Goal: Task Accomplishment & Management: Use online tool/utility

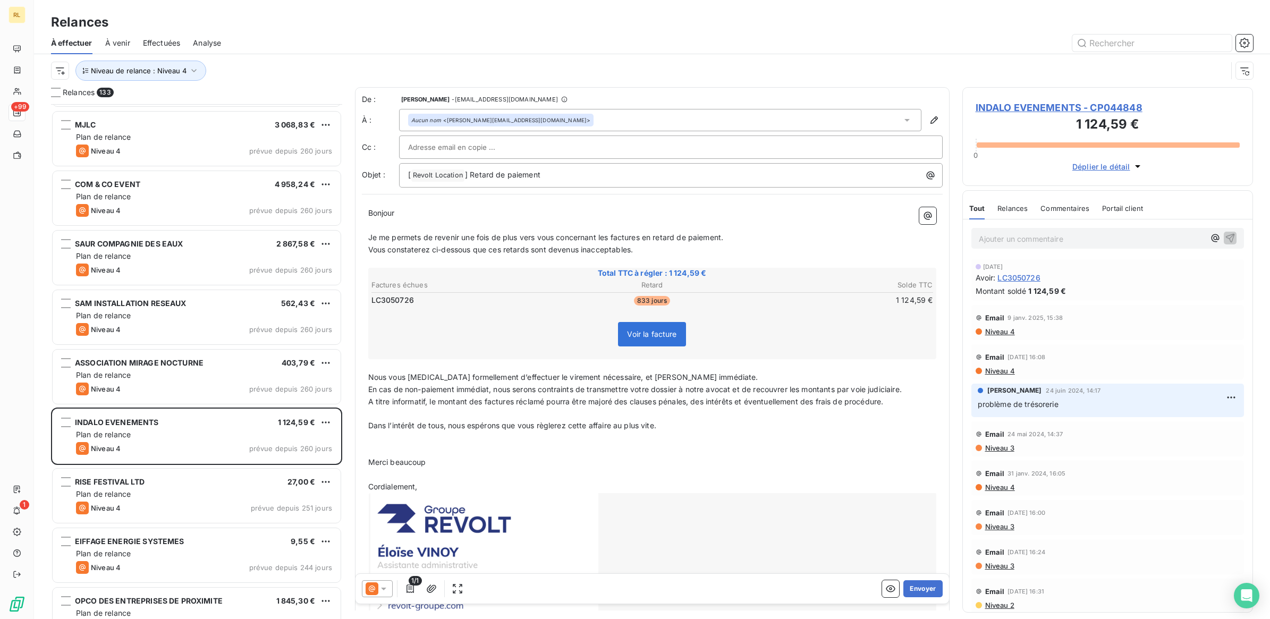
scroll to position [505, 280]
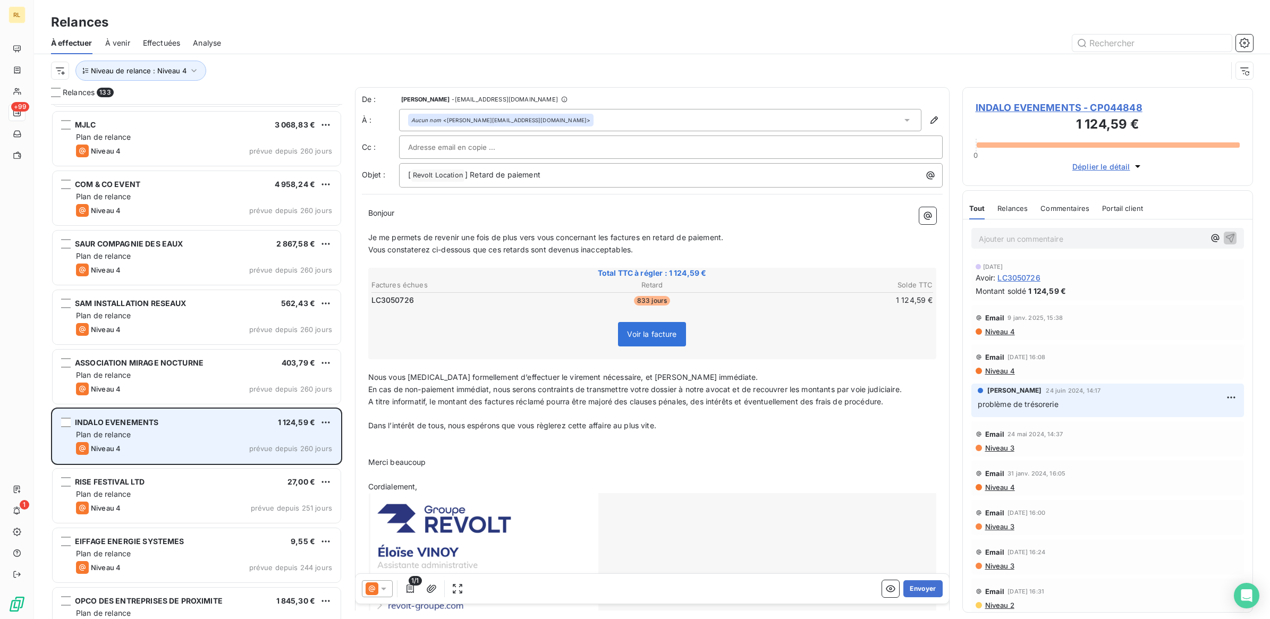
click at [191, 439] on div "Plan de relance" at bounding box center [204, 434] width 256 height 11
click at [191, 444] on div "Niveau 4 prévue depuis 260 jours" at bounding box center [204, 448] width 256 height 13
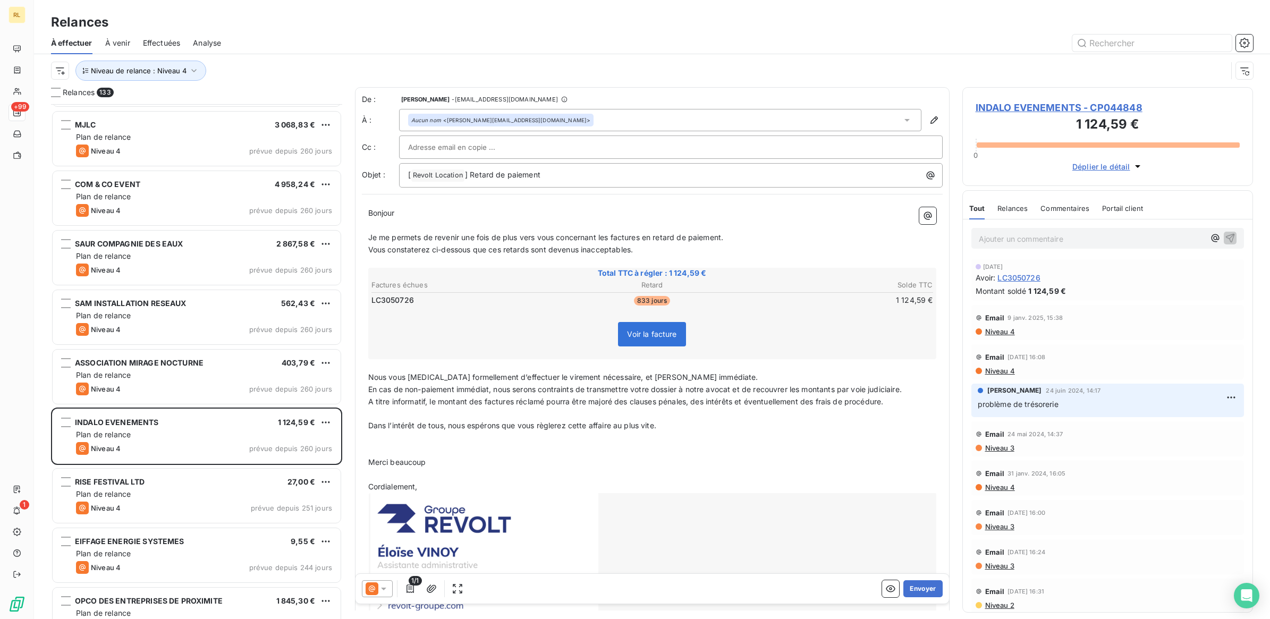
click at [382, 588] on icon at bounding box center [383, 589] width 5 height 3
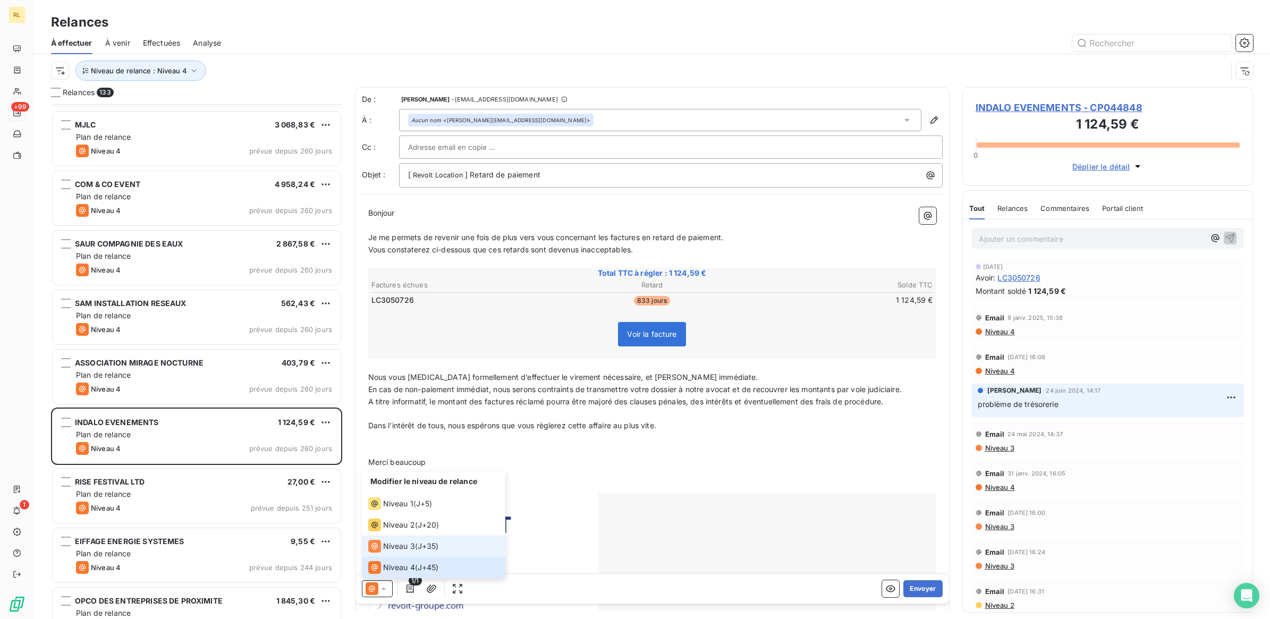
click at [394, 547] on span "Niveau 3" at bounding box center [399, 546] width 32 height 11
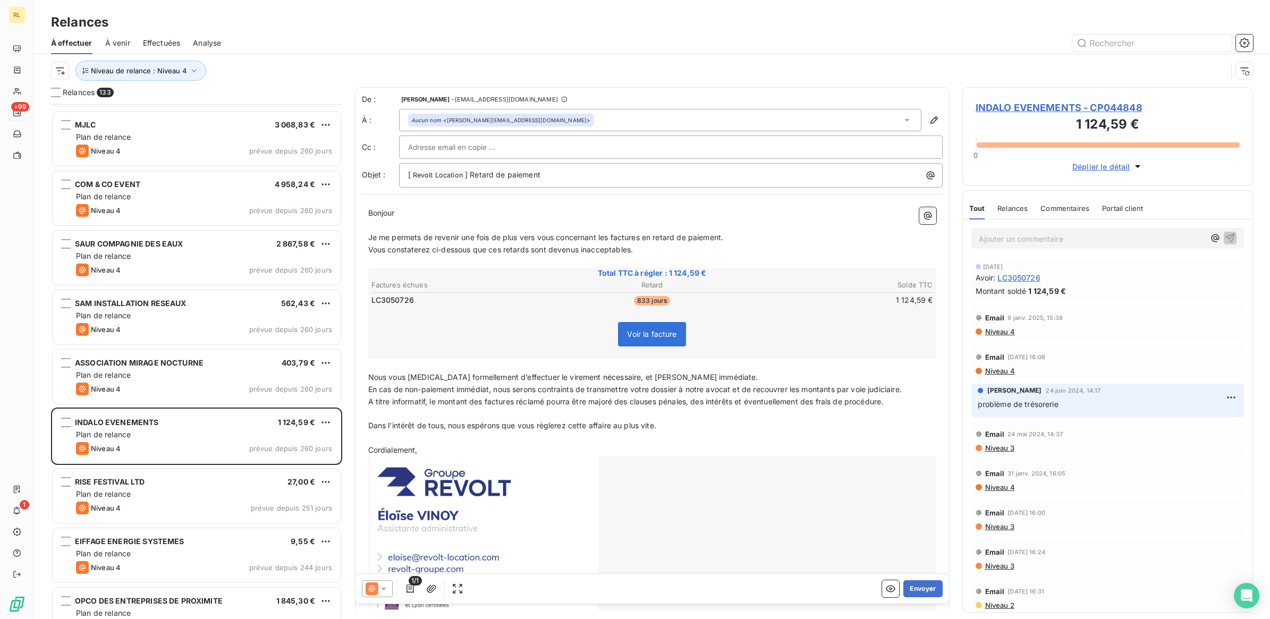
click at [483, 150] on input "text" at bounding box center [465, 147] width 114 height 16
paste input "[EMAIL_ADDRESS][DOMAIN_NAME]"
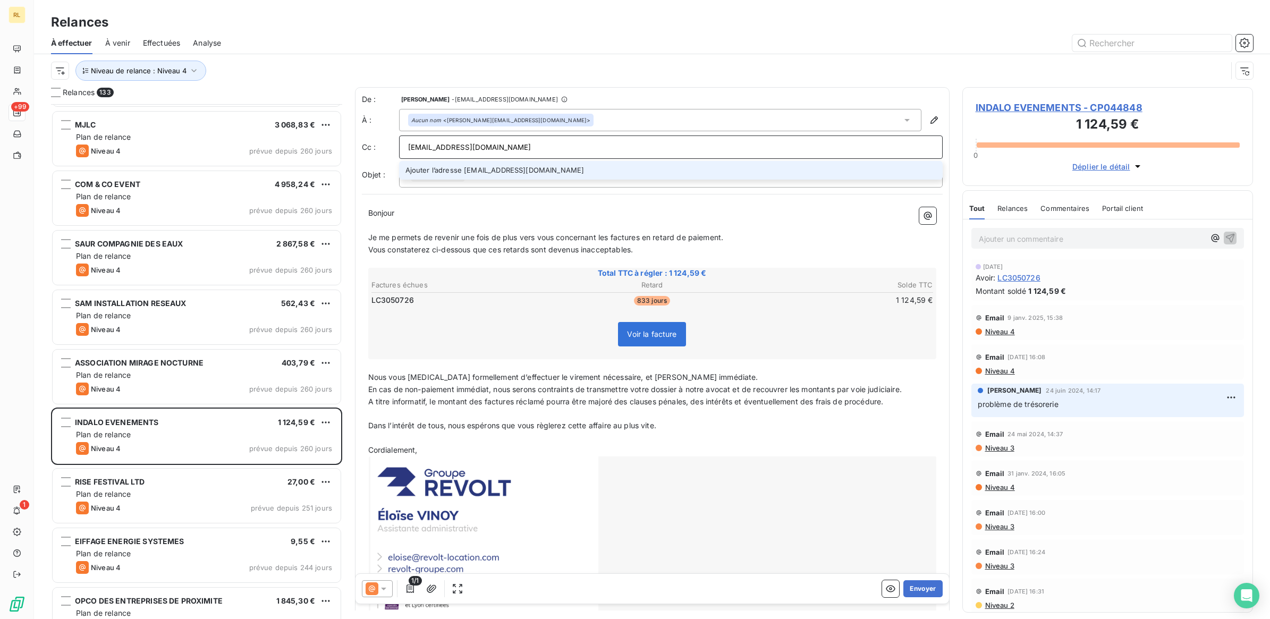
type input "[EMAIL_ADDRESS][DOMAIN_NAME]"
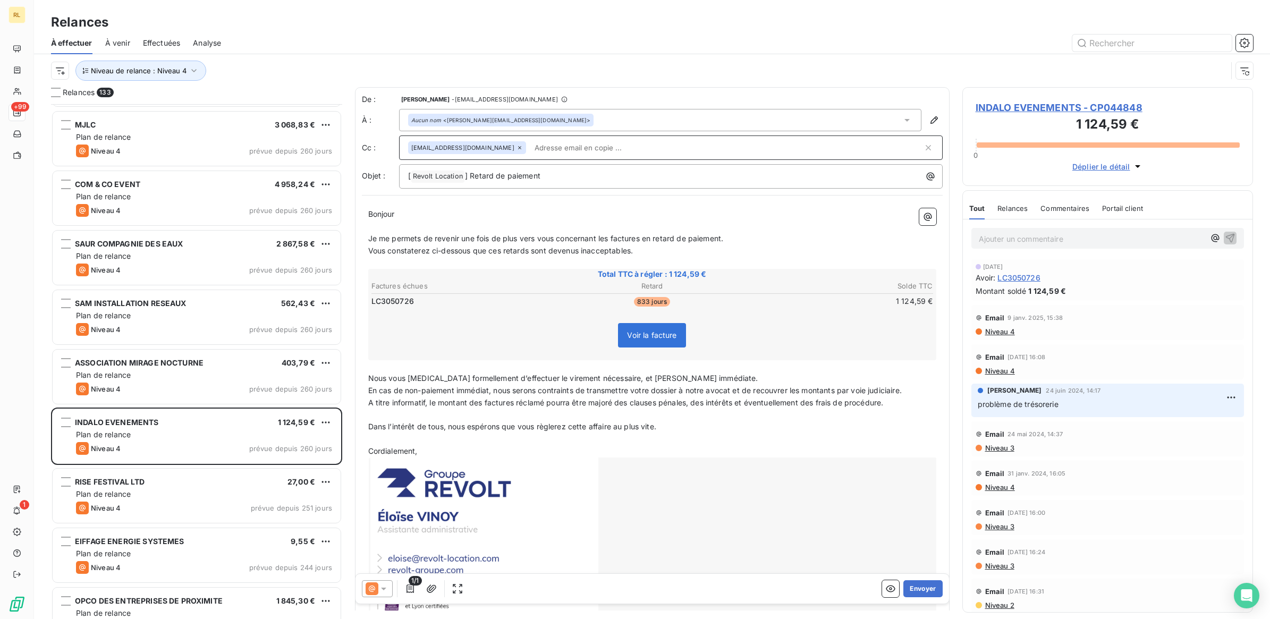
click at [611, 147] on input "text" at bounding box center [726, 148] width 393 height 16
paste input "[EMAIL_ADDRESS][DOMAIN_NAME]"
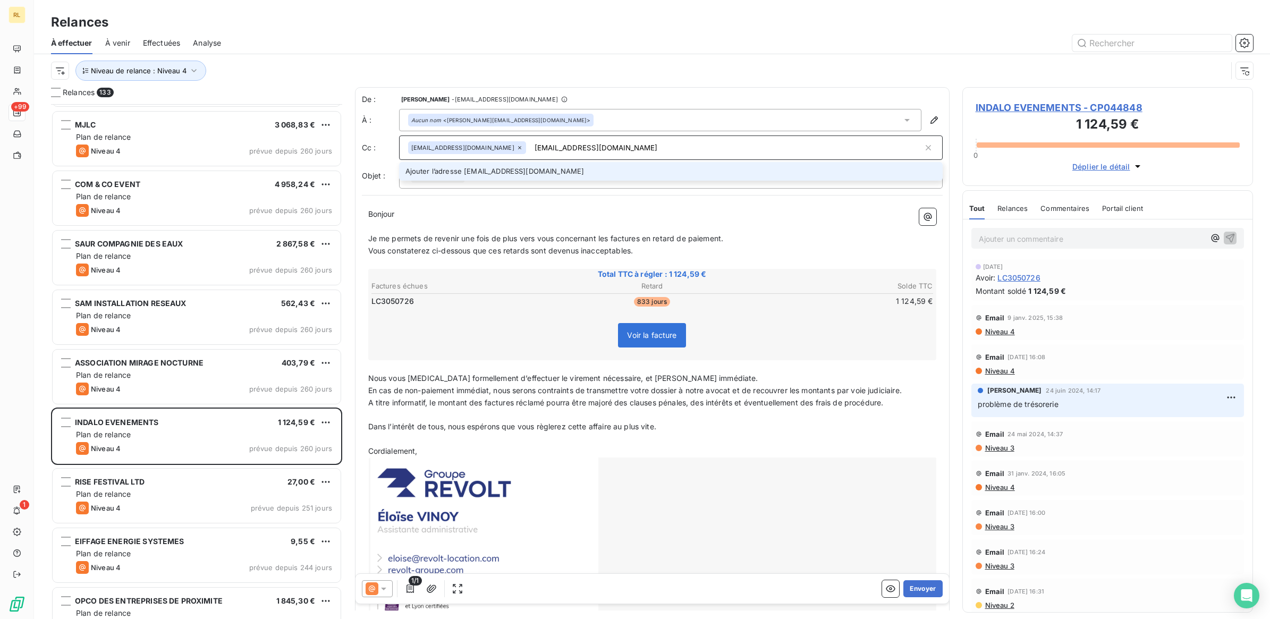
type input "[EMAIL_ADDRESS][DOMAIN_NAME]"
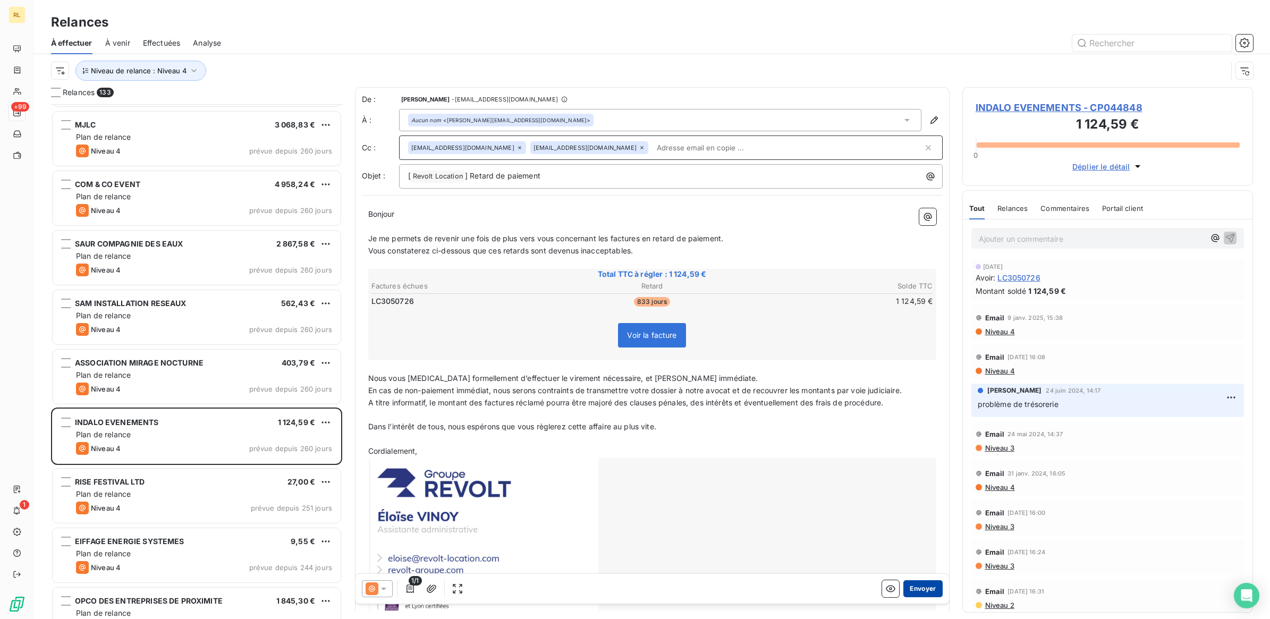
click at [909, 589] on button "Envoyer" at bounding box center [922, 588] width 39 height 17
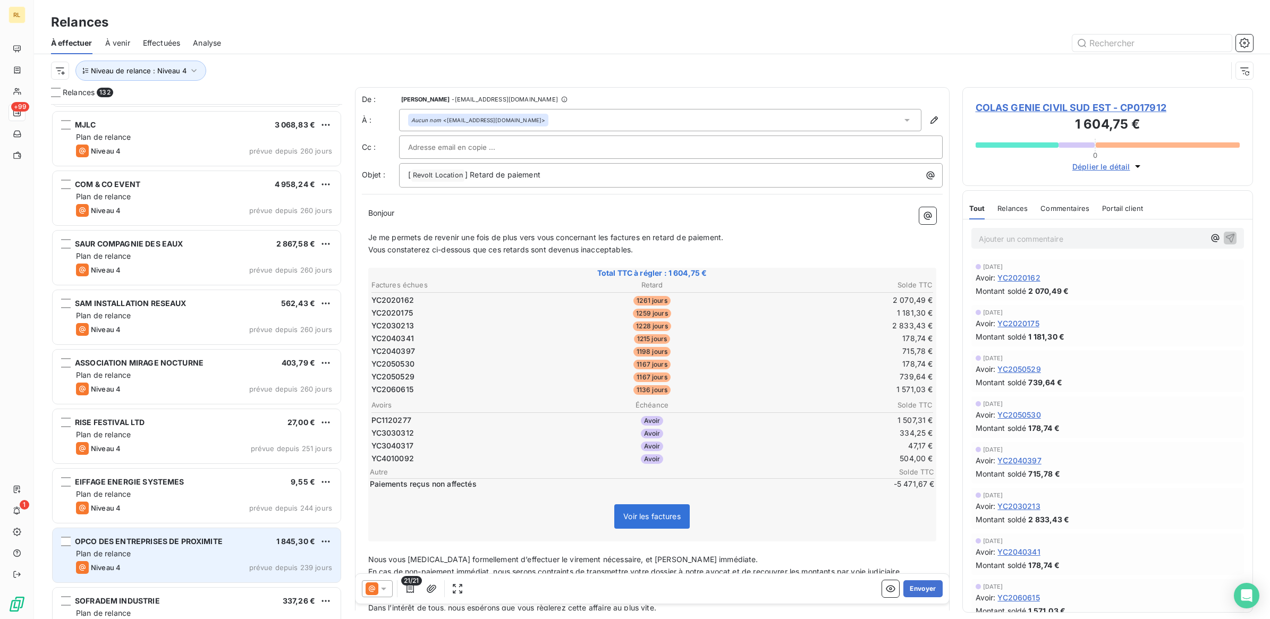
click at [231, 550] on div "Plan de relance" at bounding box center [204, 553] width 256 height 11
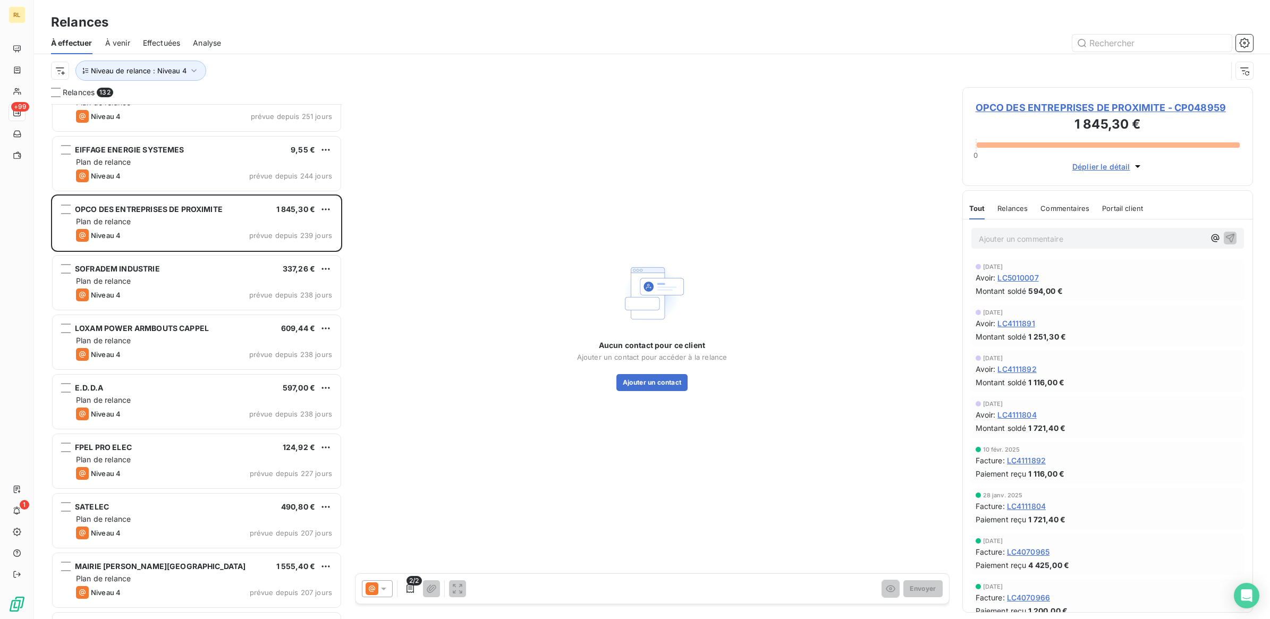
click at [1005, 236] on p "Ajouter un commentaire ﻿" at bounding box center [1092, 238] width 226 height 13
click at [1012, 239] on span "FACTURE FORMATION CACES" at bounding box center [1033, 237] width 109 height 9
click at [1224, 237] on icon "button" at bounding box center [1229, 237] width 11 height 11
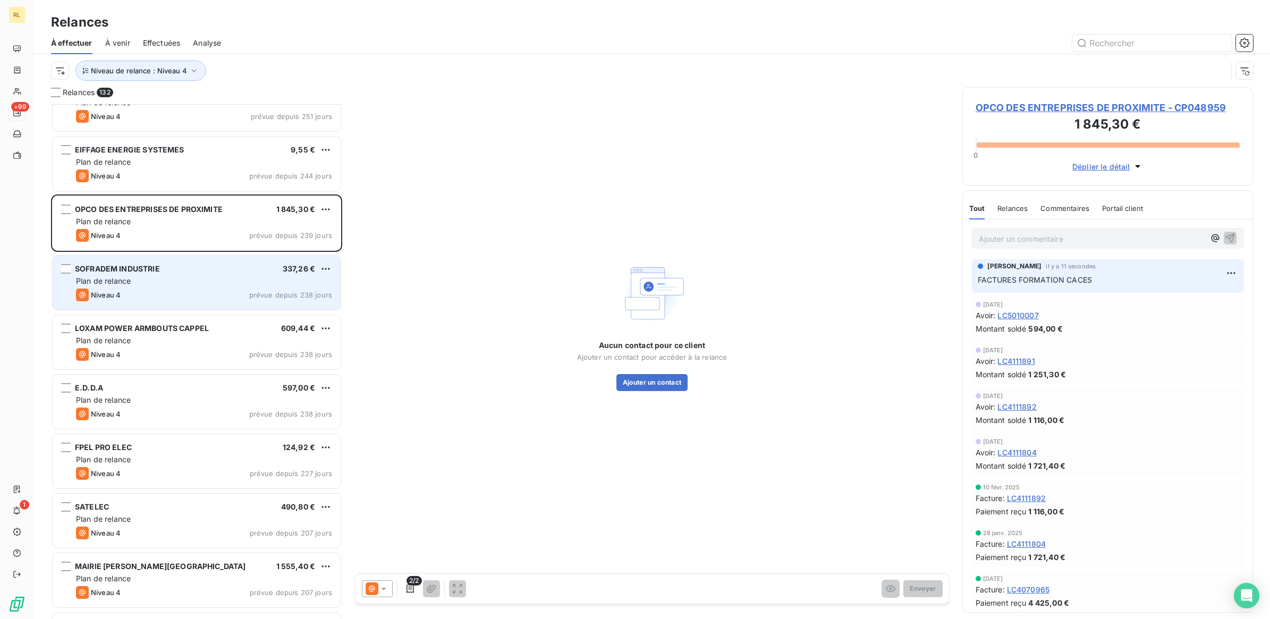
click at [240, 276] on div "Plan de relance" at bounding box center [204, 281] width 256 height 11
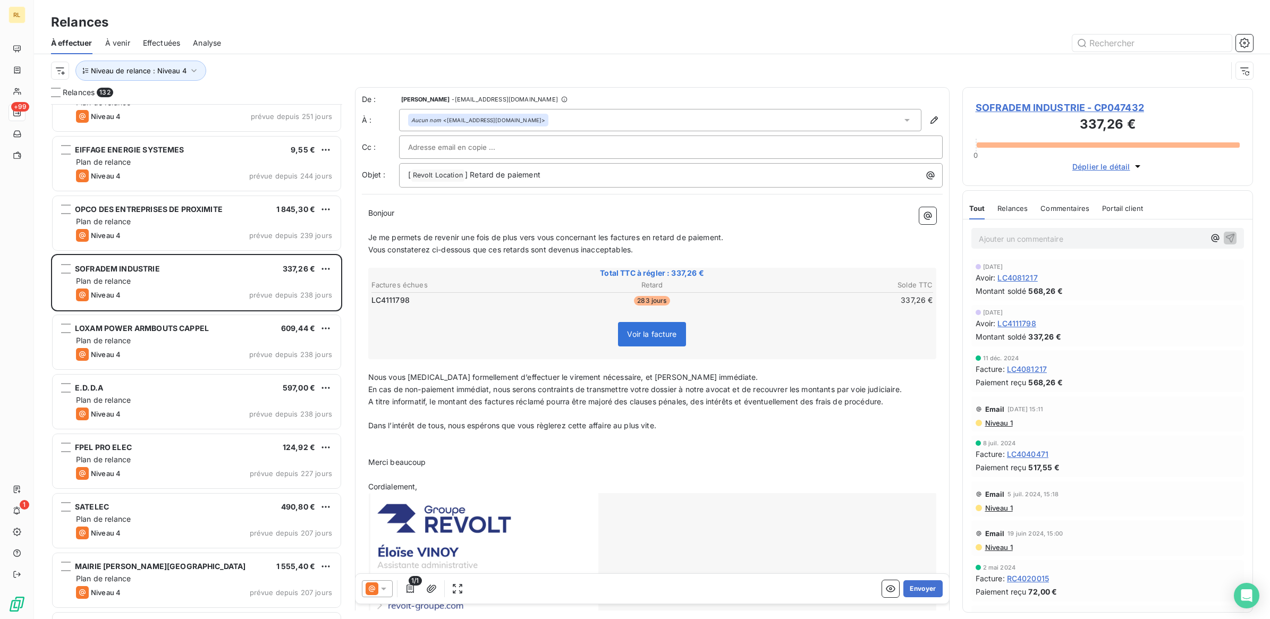
click at [385, 591] on icon at bounding box center [383, 588] width 11 height 11
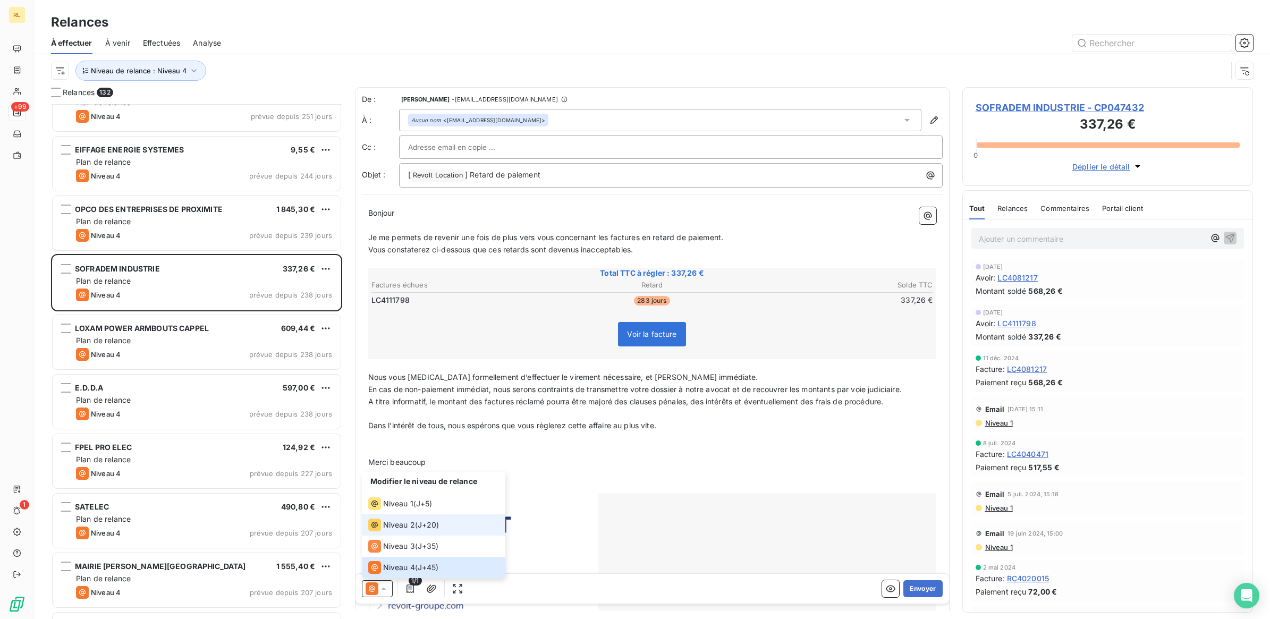
click at [397, 526] on span "Niveau 2" at bounding box center [399, 525] width 32 height 11
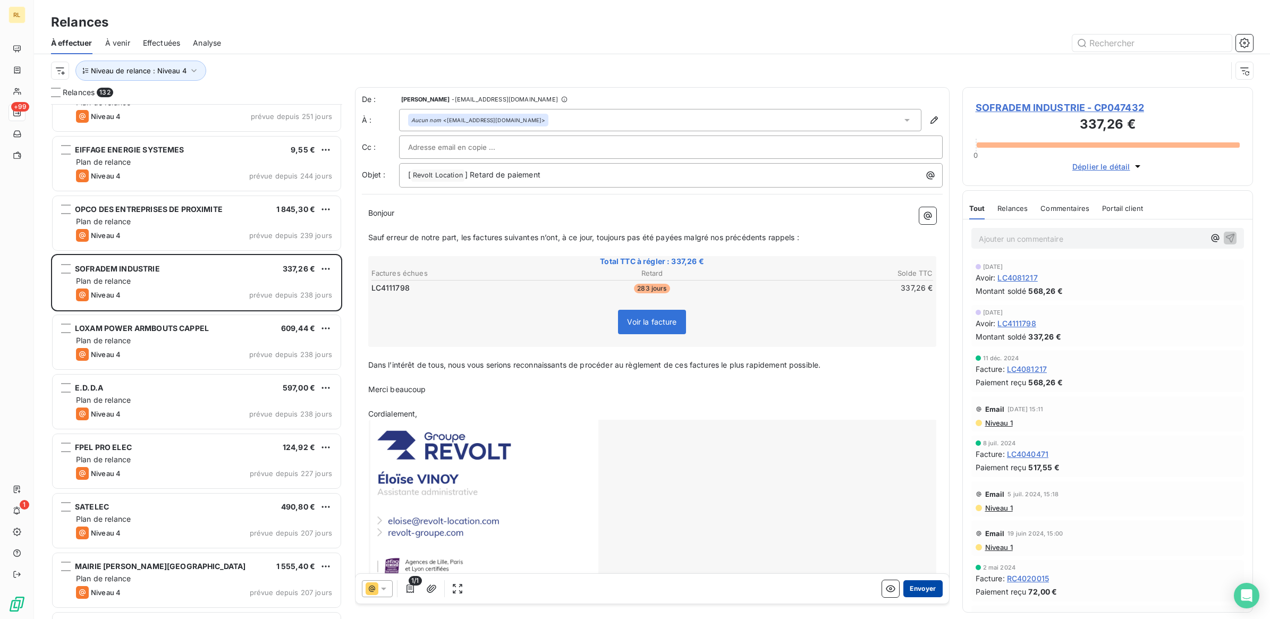
click at [917, 590] on button "Envoyer" at bounding box center [922, 588] width 39 height 17
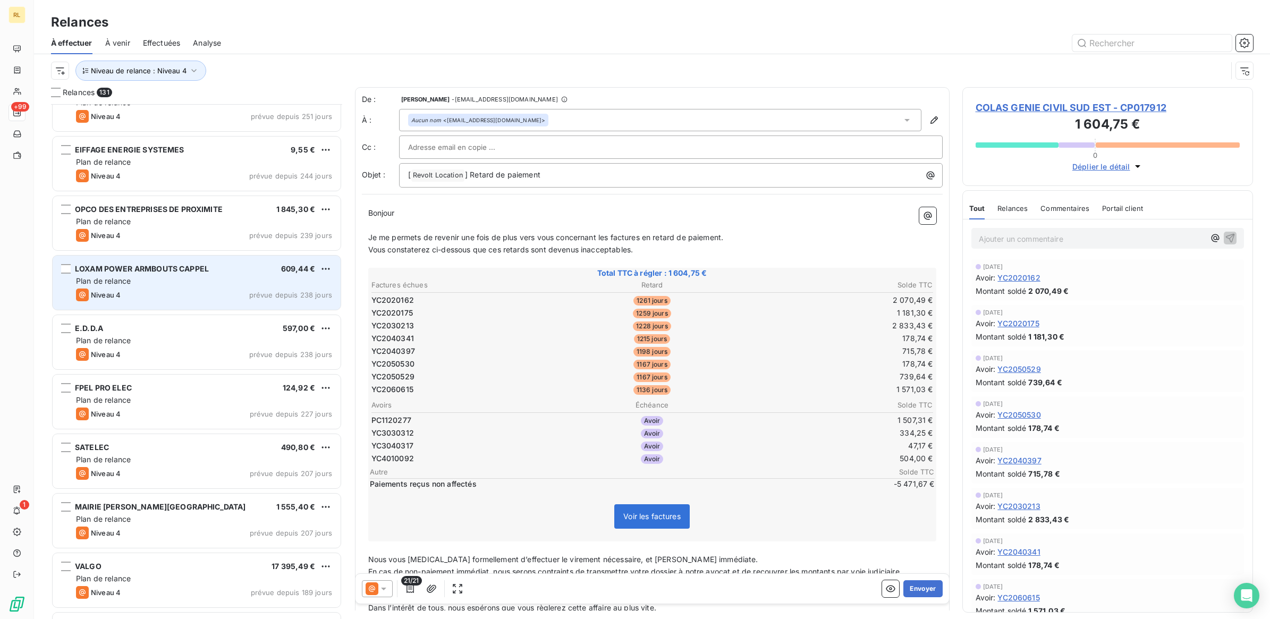
click at [163, 285] on div "Plan de relance" at bounding box center [204, 281] width 256 height 11
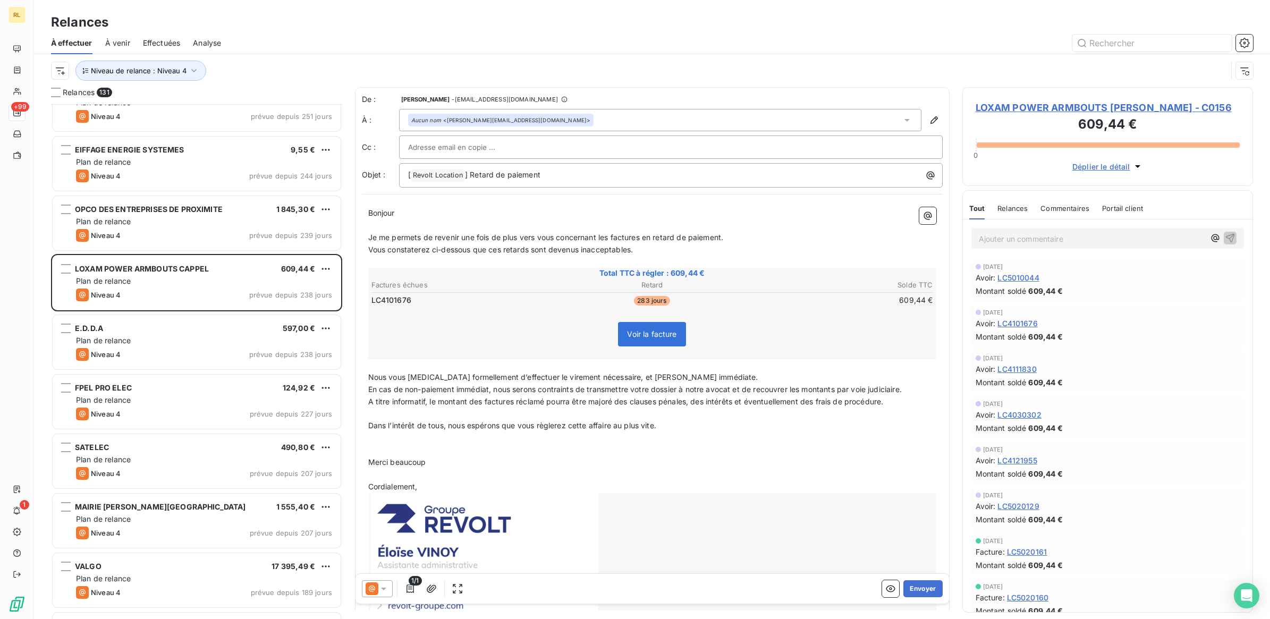
click at [382, 588] on icon at bounding box center [383, 589] width 5 height 3
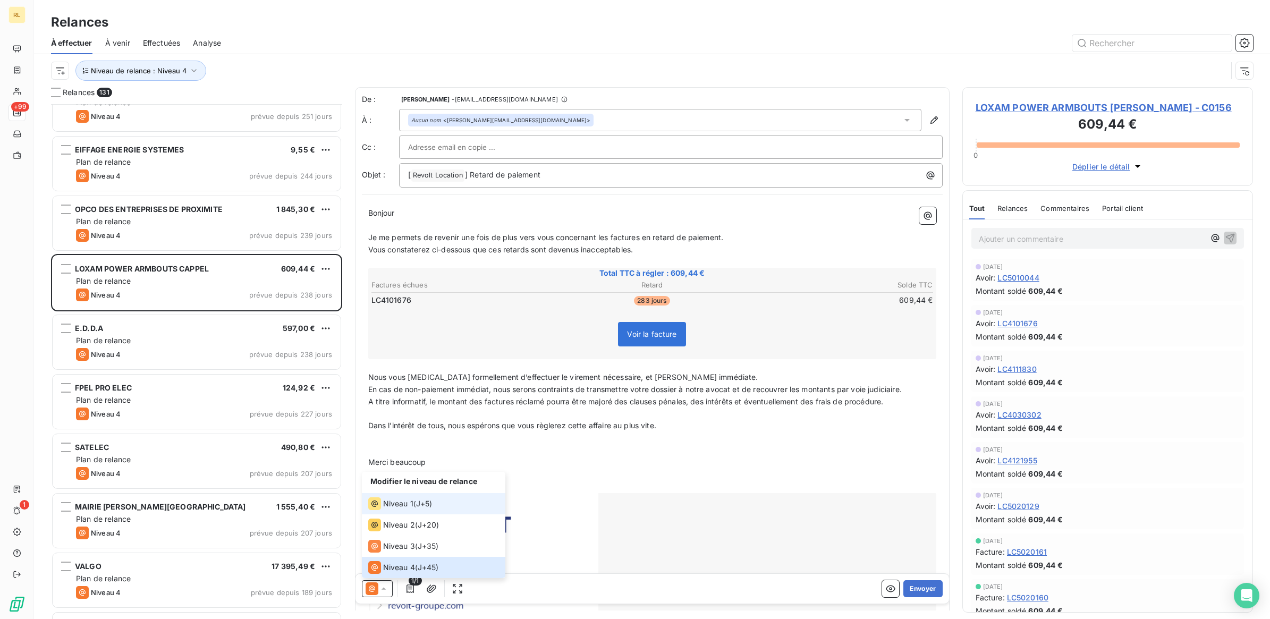
click at [421, 497] on div "Niveau 1 ( J+5 )" at bounding box center [400, 503] width 64 height 13
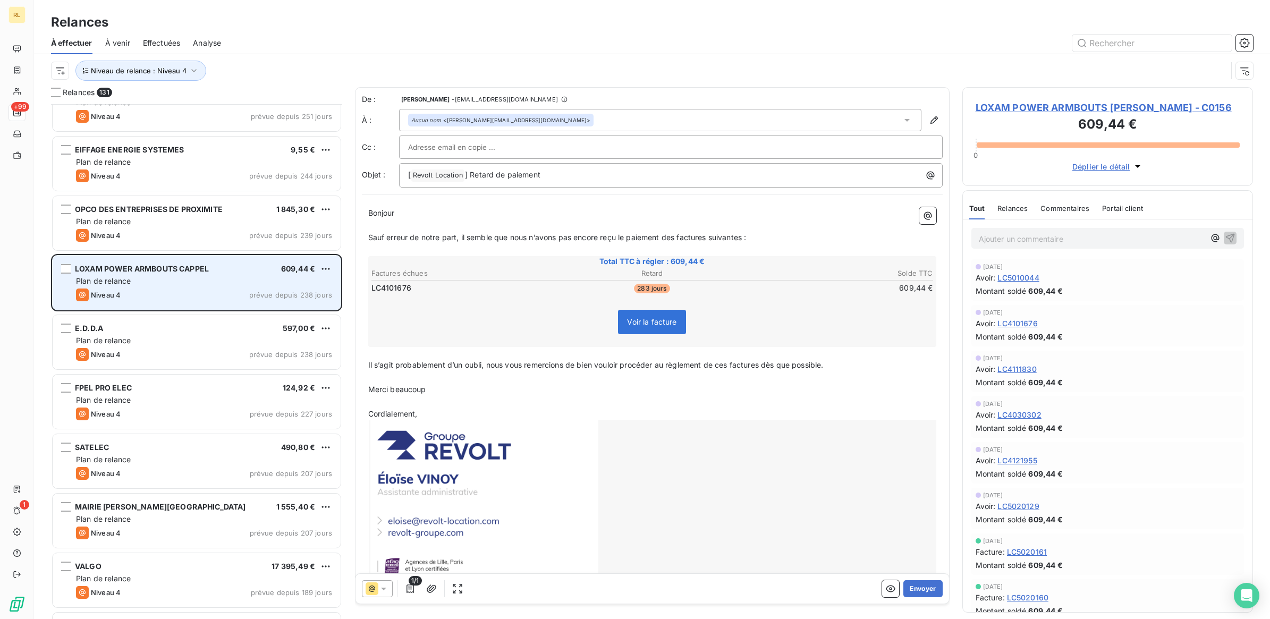
click at [216, 283] on div "Plan de relance" at bounding box center [204, 281] width 256 height 11
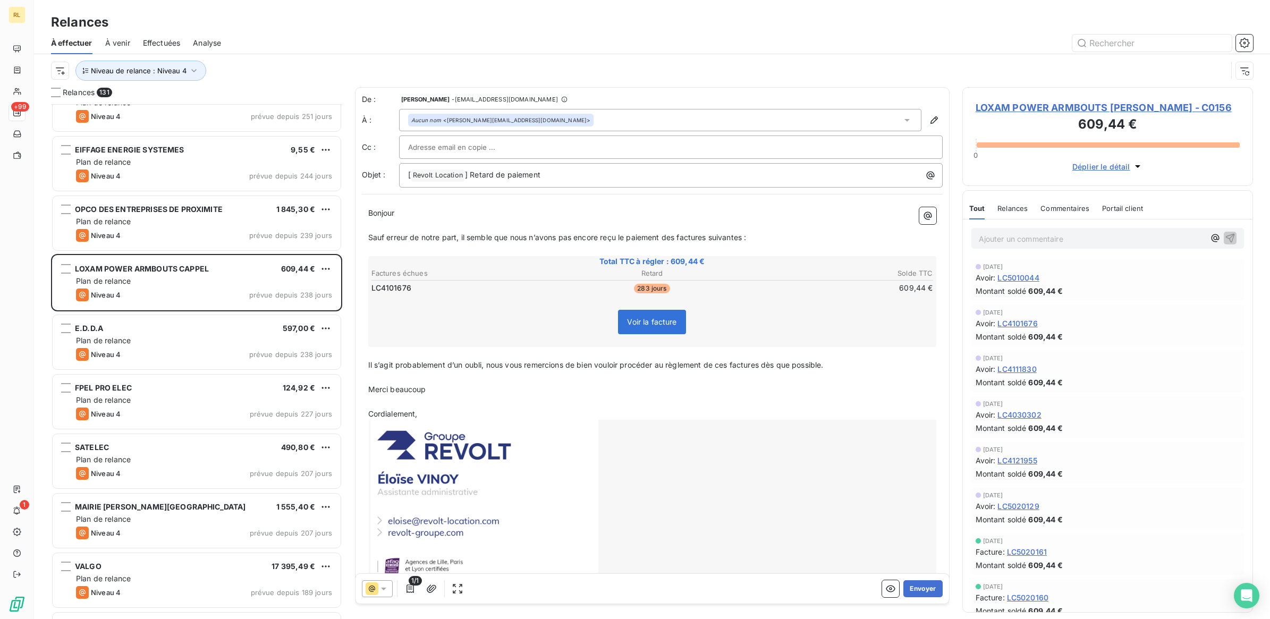
click at [384, 587] on icon at bounding box center [383, 588] width 11 height 11
click at [405, 503] on span "Niveau 1" at bounding box center [398, 503] width 30 height 11
click at [457, 144] on input "text" at bounding box center [465, 147] width 114 height 16
paste input "[EMAIL_ADDRESS][DOMAIN_NAME]"
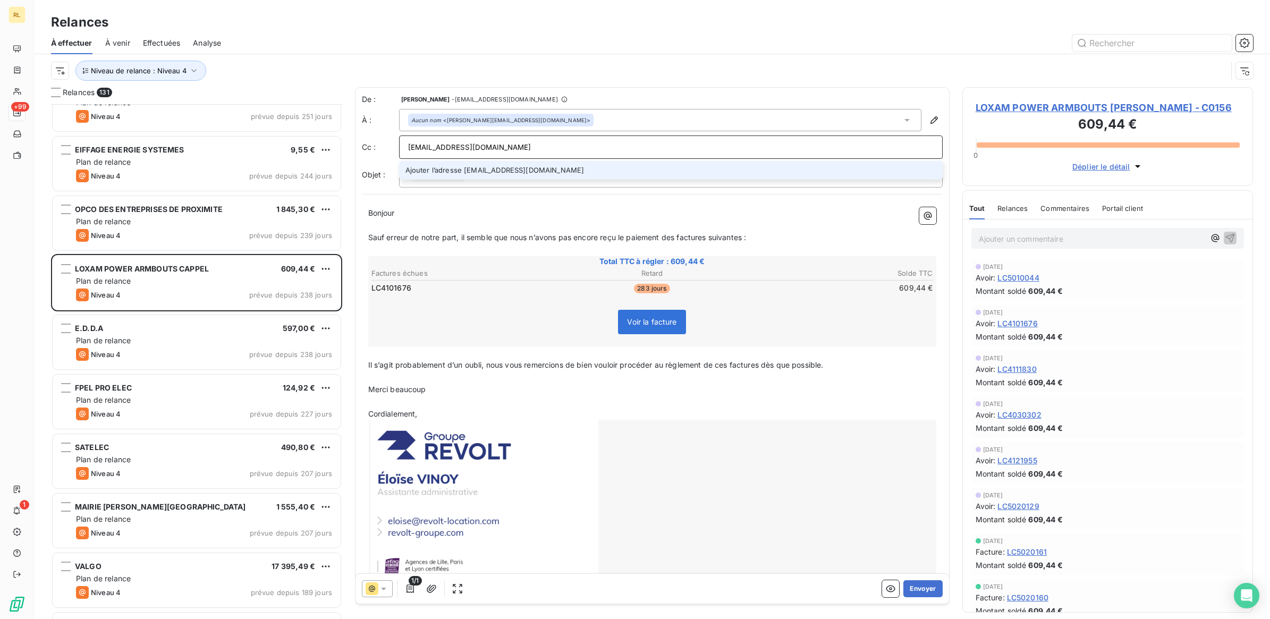
type input "[EMAIL_ADDRESS][DOMAIN_NAME]"
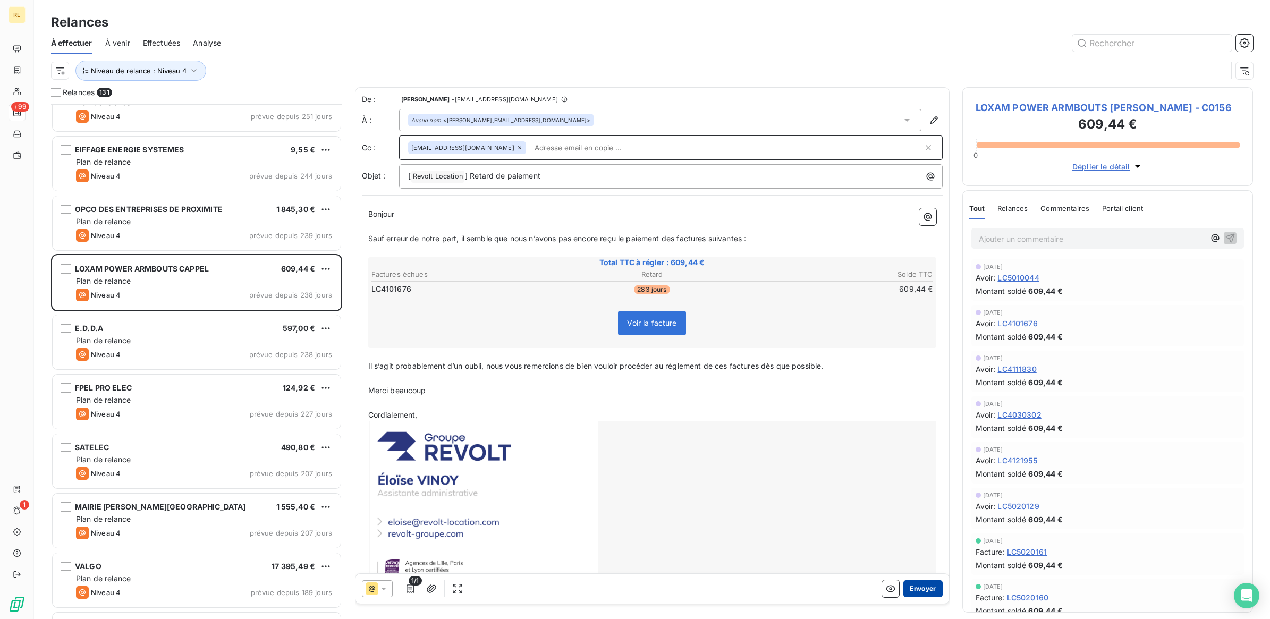
click at [914, 591] on button "Envoyer" at bounding box center [922, 588] width 39 height 17
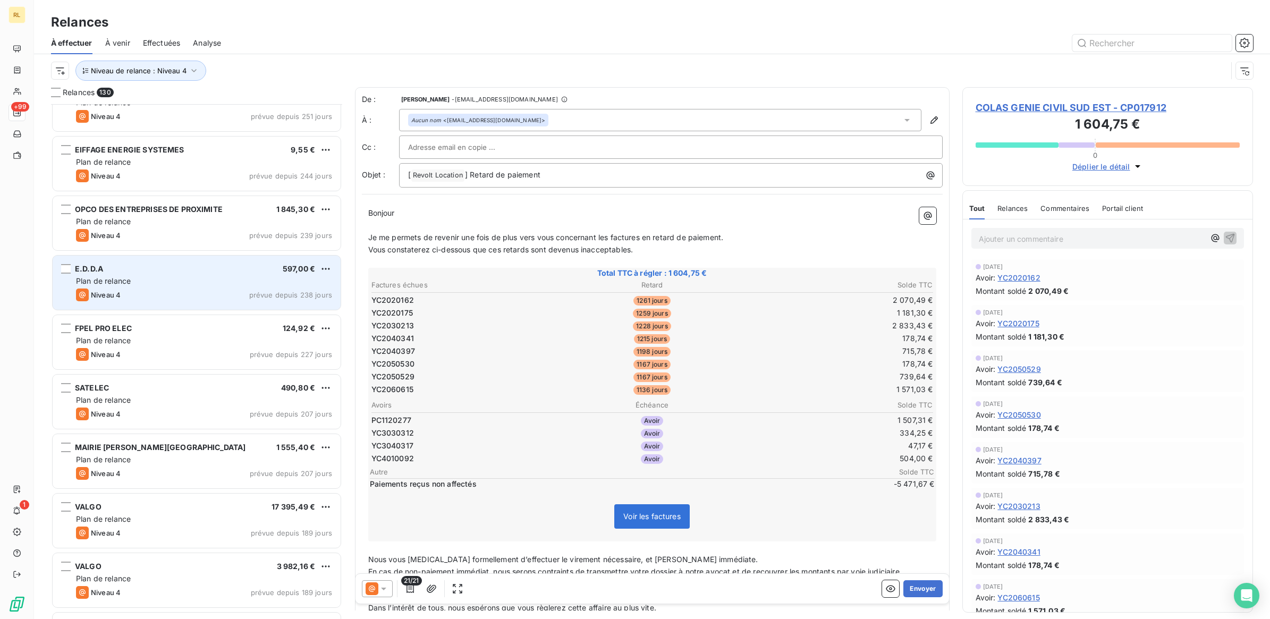
click at [194, 279] on div "Plan de relance" at bounding box center [204, 281] width 256 height 11
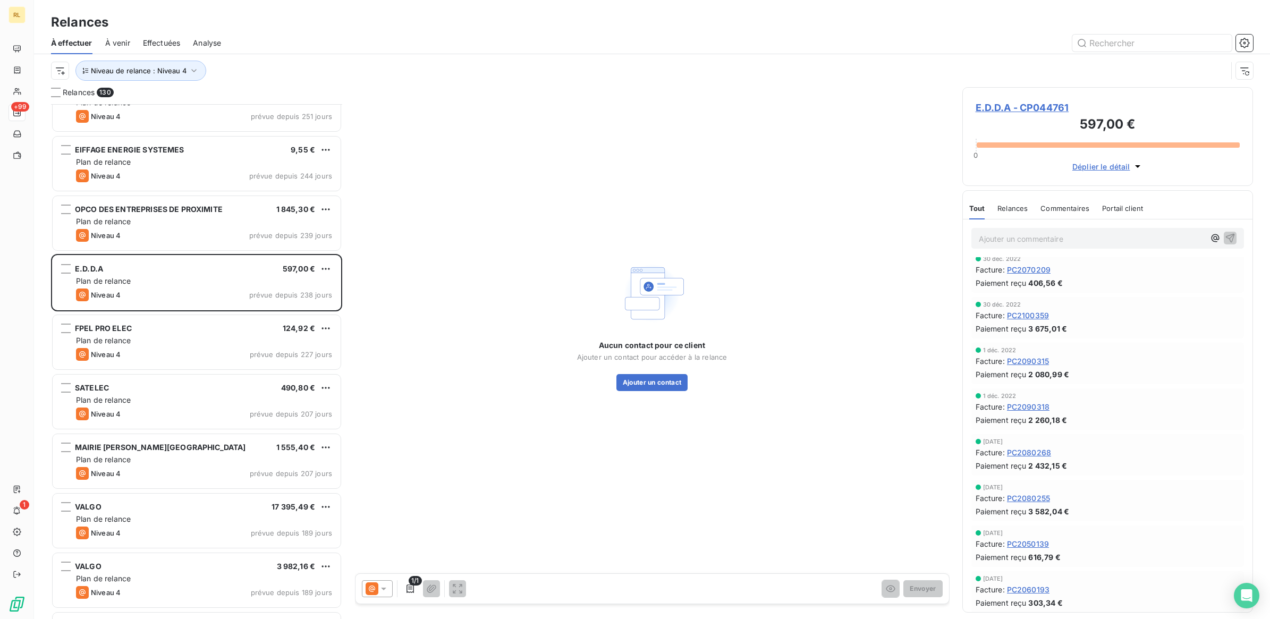
scroll to position [467, 0]
click at [629, 381] on button "Ajouter un contact" at bounding box center [652, 382] width 72 height 17
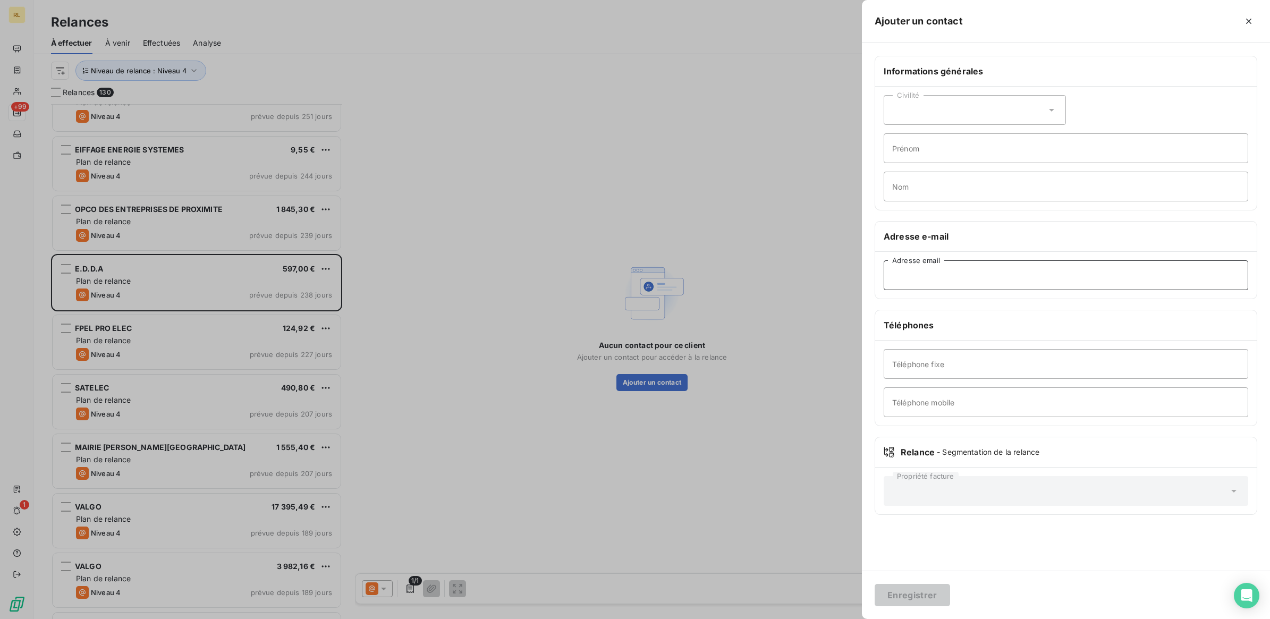
click at [947, 277] on input "Adresse email" at bounding box center [1065, 275] width 364 height 30
paste input "[EMAIL_ADDRESS][DOMAIN_NAME]"
type input "[EMAIL_ADDRESS][DOMAIN_NAME]"
click at [907, 591] on button "Enregistrer" at bounding box center [911, 595] width 75 height 22
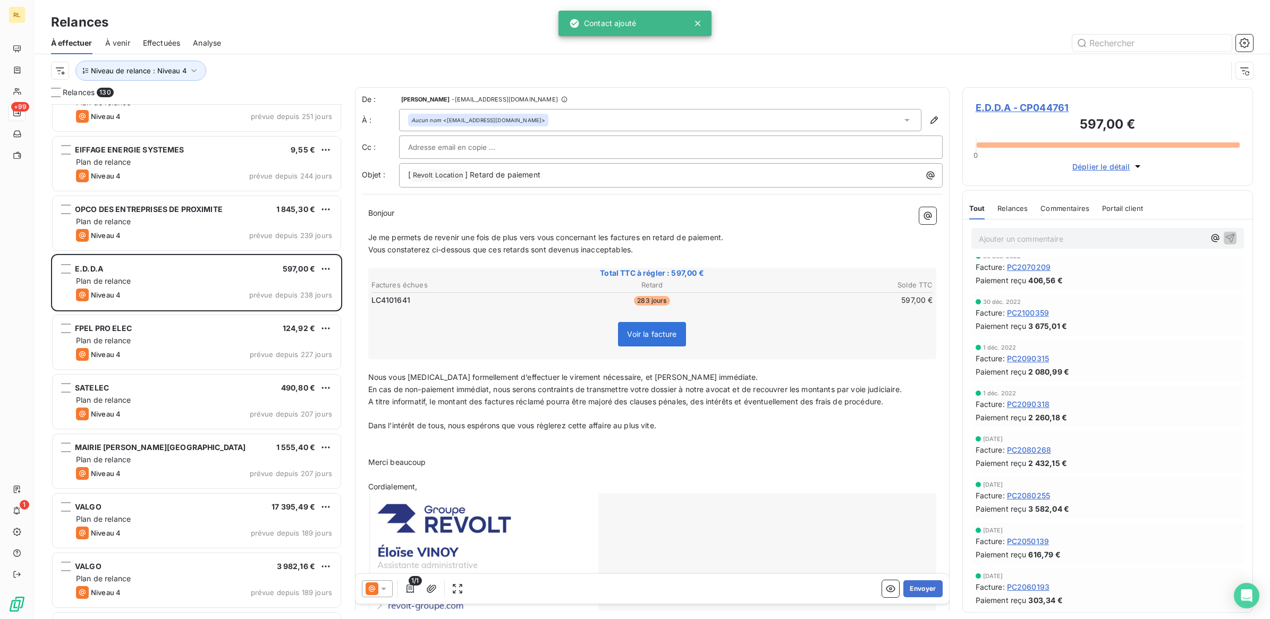
click at [384, 585] on icon at bounding box center [383, 588] width 11 height 11
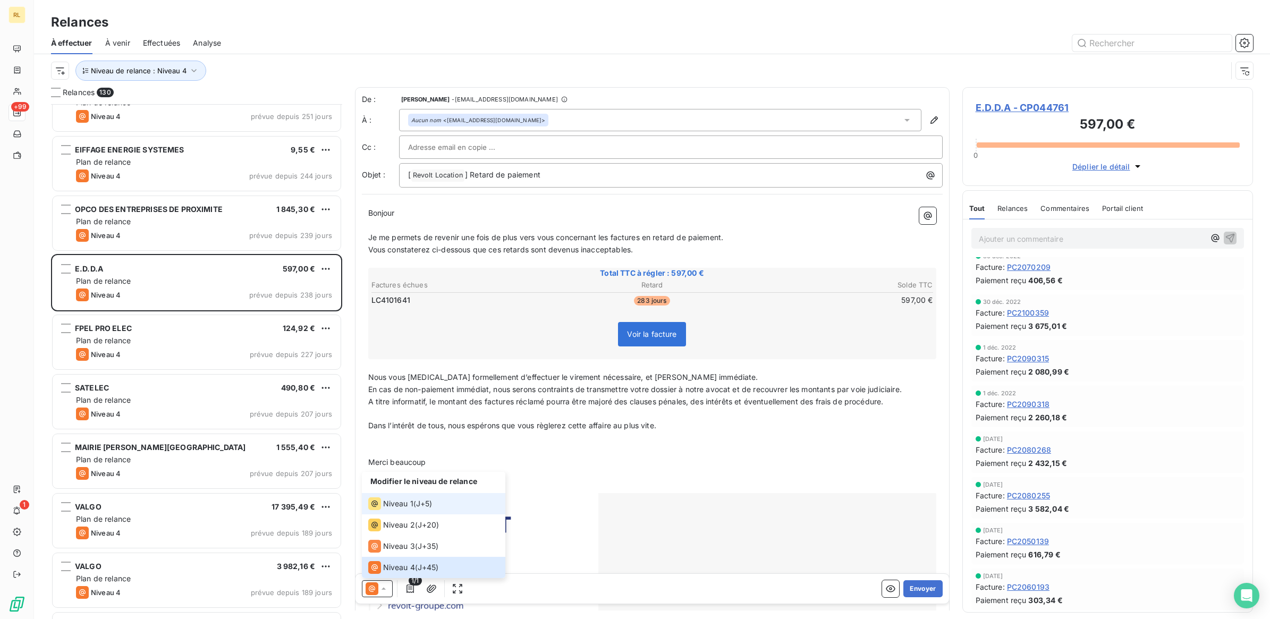
click at [395, 505] on span "Niveau 1" at bounding box center [398, 503] width 30 height 11
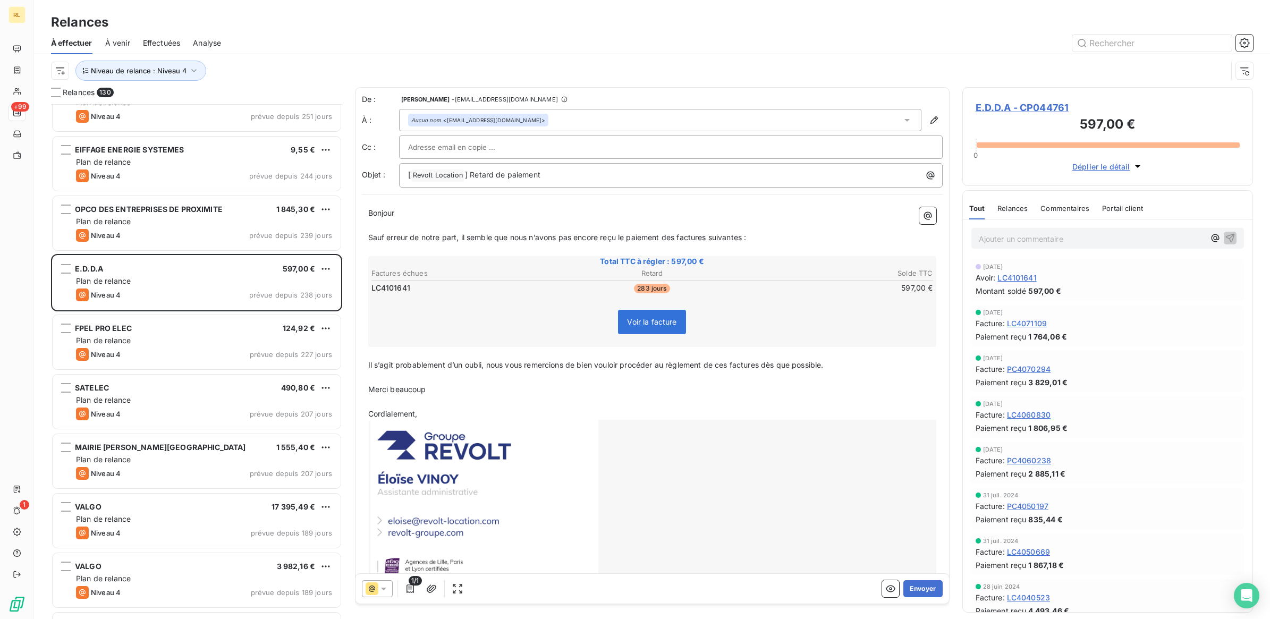
click at [520, 144] on div at bounding box center [670, 147] width 525 height 16
paste input "[PERSON_NAME][EMAIL_ADDRESS][DOMAIN_NAME]"
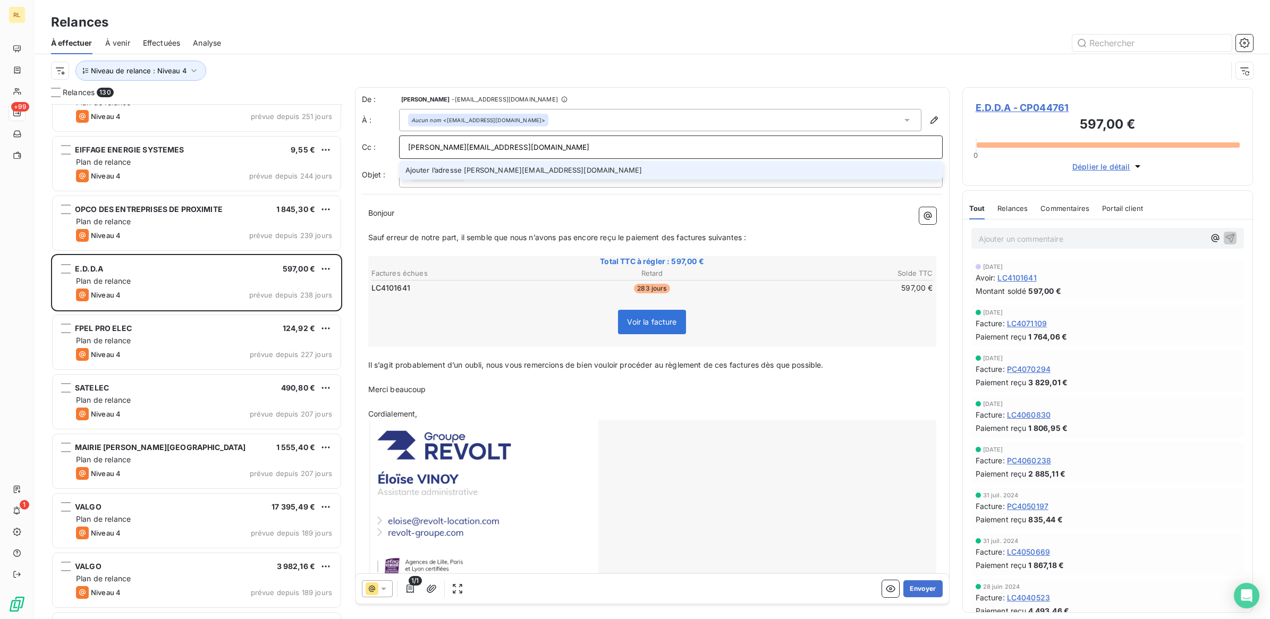
type input "[PERSON_NAME][EMAIL_ADDRESS][DOMAIN_NAME]"
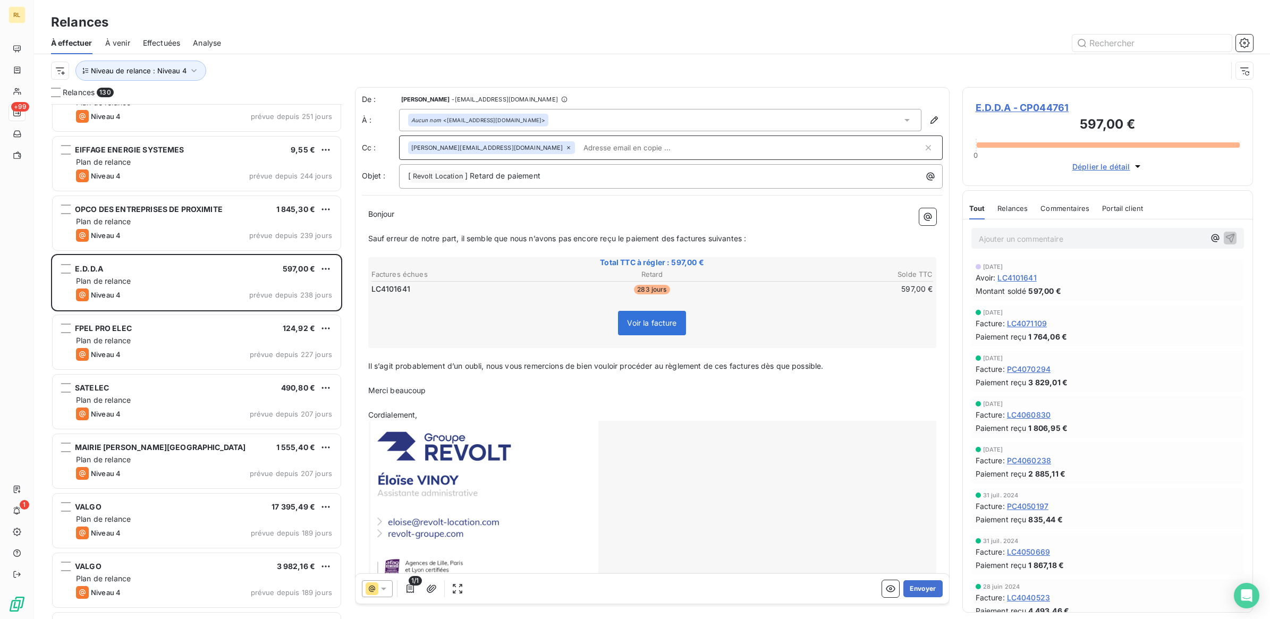
click at [579, 145] on input "text" at bounding box center [751, 148] width 344 height 16
paste input "[EMAIL_ADDRESS][DOMAIN_NAME]"
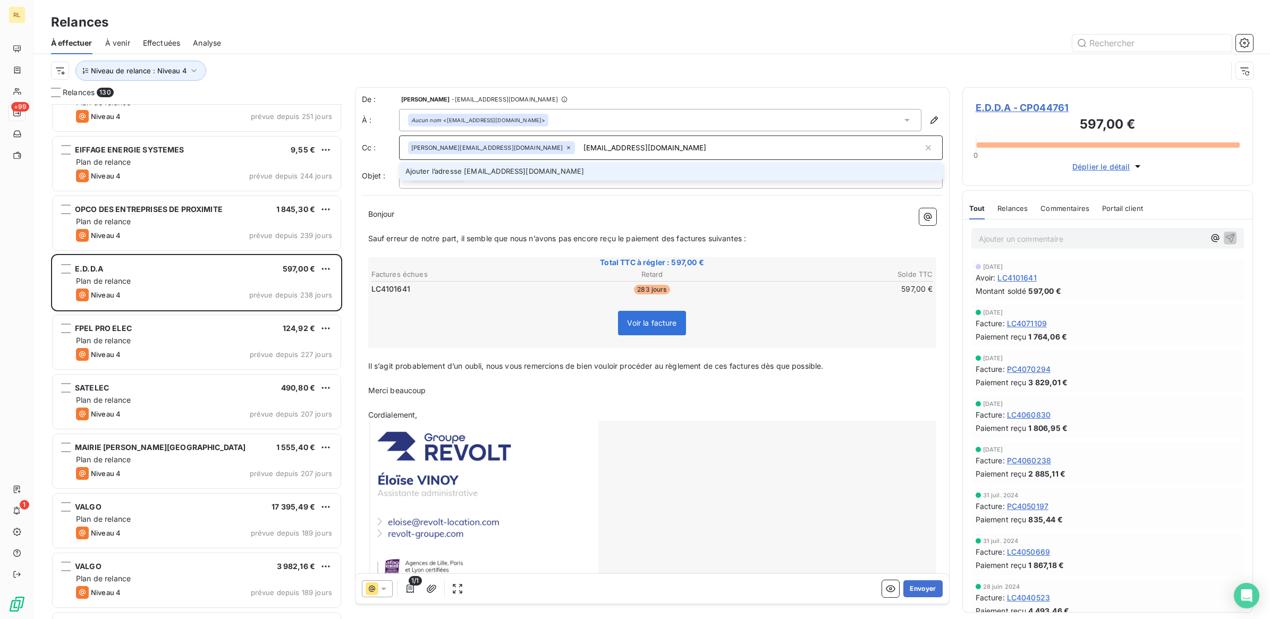
type input "[EMAIL_ADDRESS][DOMAIN_NAME]"
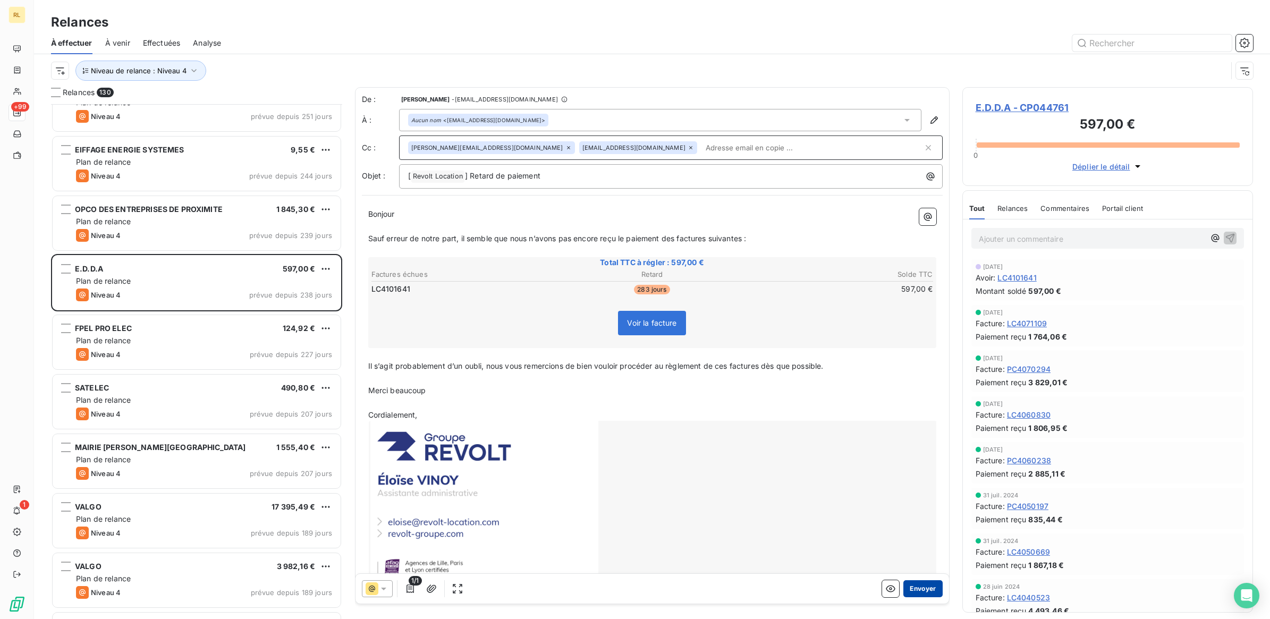
click at [911, 583] on button "Envoyer" at bounding box center [922, 588] width 39 height 17
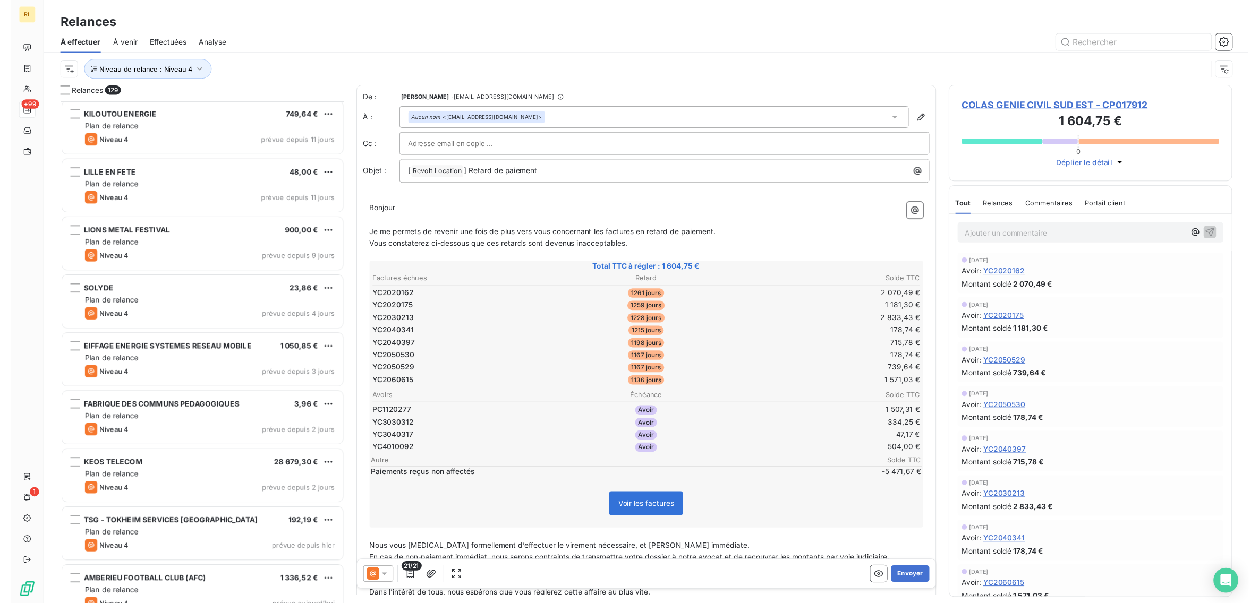
scroll to position [7161, 0]
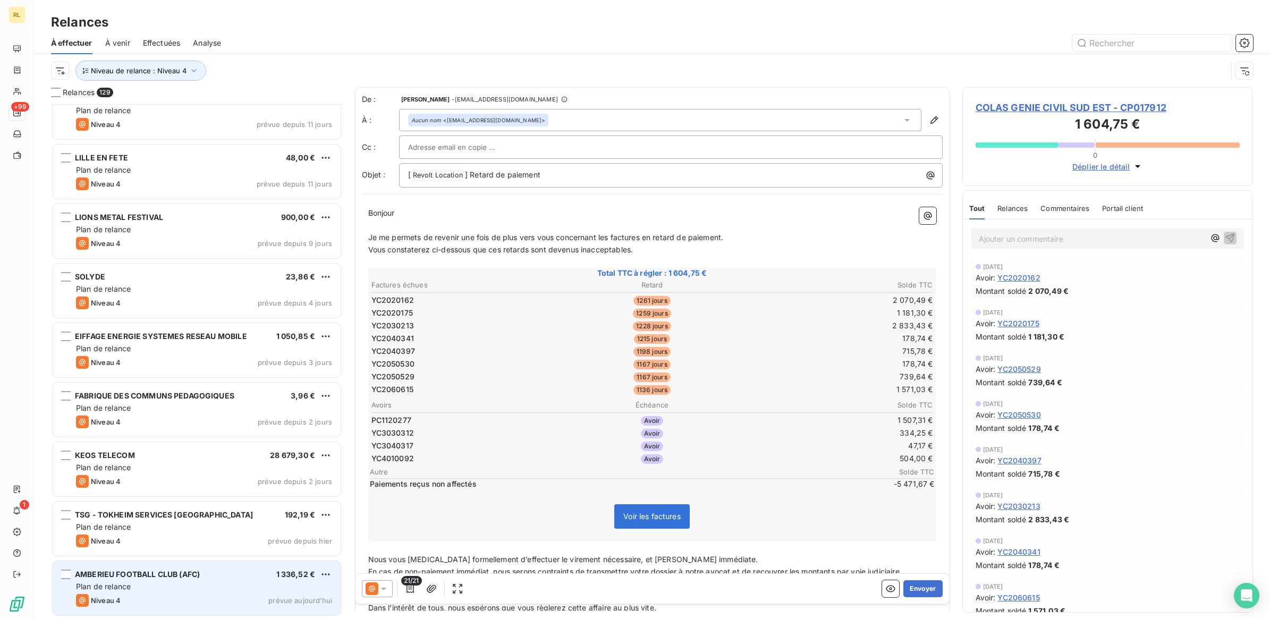
click at [229, 588] on div "Plan de relance" at bounding box center [204, 586] width 256 height 11
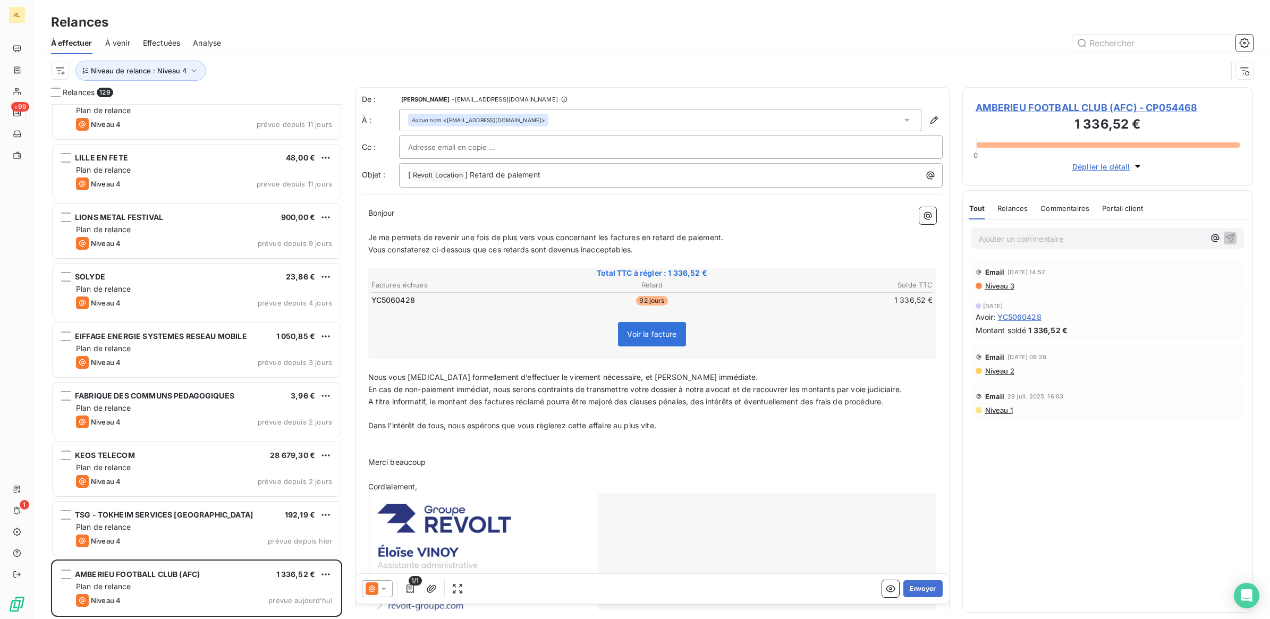
click at [1010, 238] on p "Ajouter un commentaire ﻿" at bounding box center [1092, 238] width 226 height 13
click at [1057, 240] on span "LE [DATE] - TOUJURS EN ATTENTE DU CHEQUE" at bounding box center [1066, 237] width 174 height 9
click at [1230, 237] on icon "button" at bounding box center [1230, 237] width 9 height 9
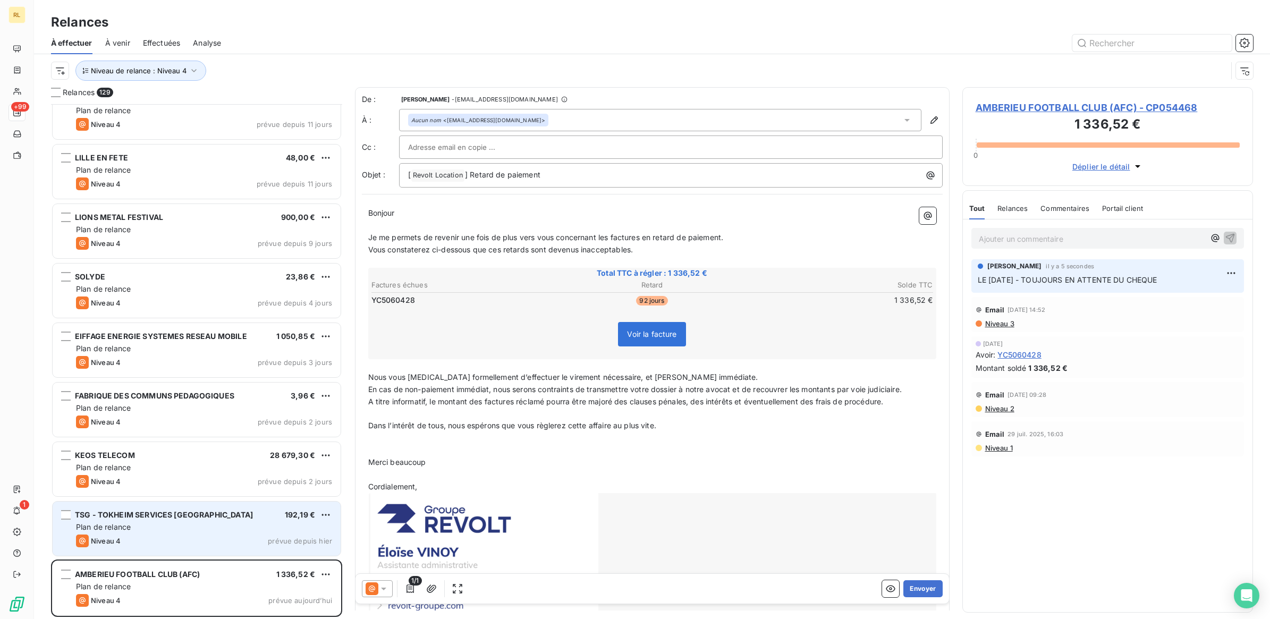
click at [202, 529] on div "Plan de relance" at bounding box center [204, 527] width 256 height 11
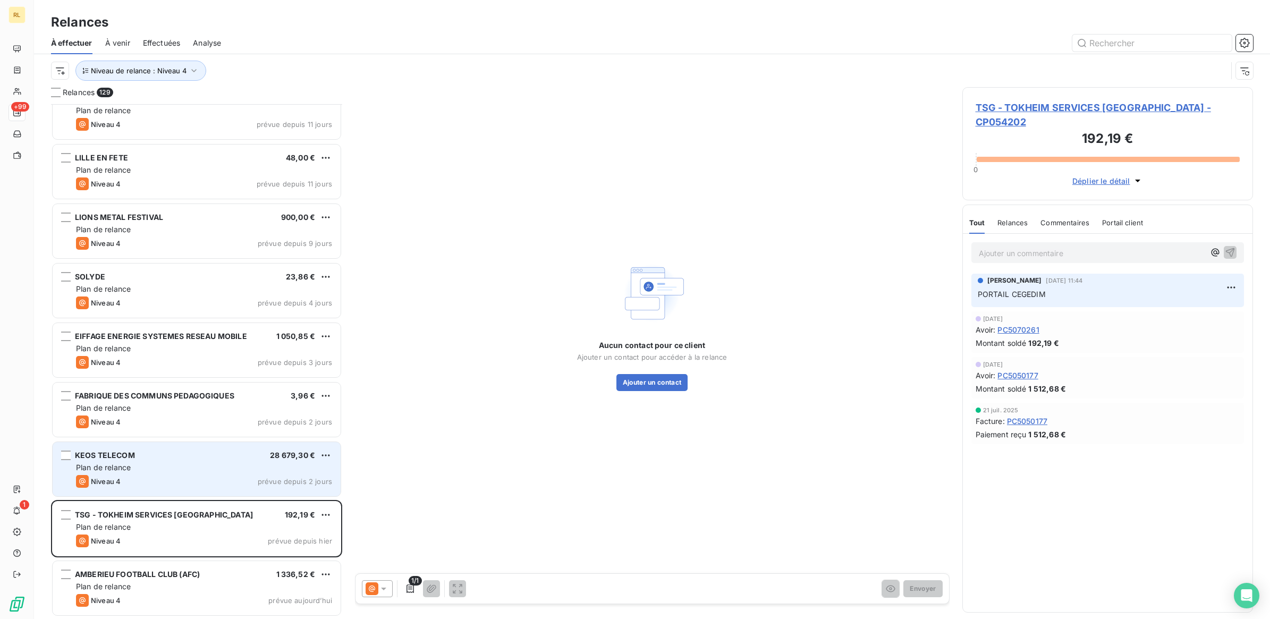
click at [199, 465] on div "Plan de relance" at bounding box center [204, 467] width 256 height 11
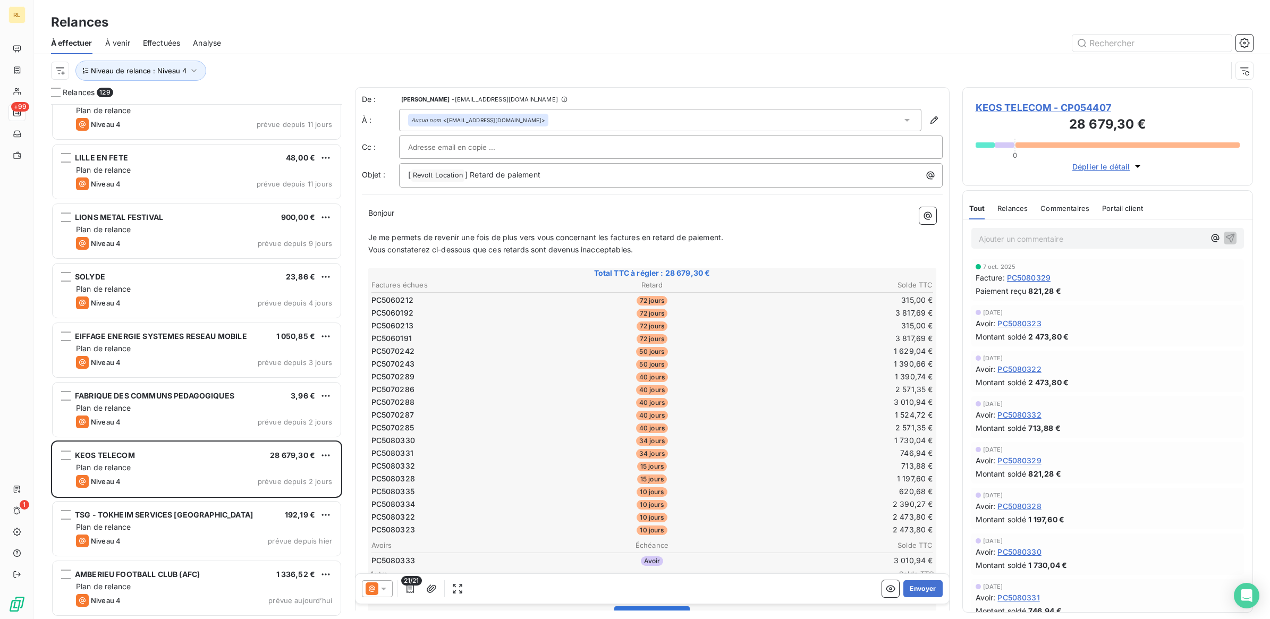
click at [1030, 241] on p "Ajouter un commentaire ﻿" at bounding box center [1092, 238] width 226 height 13
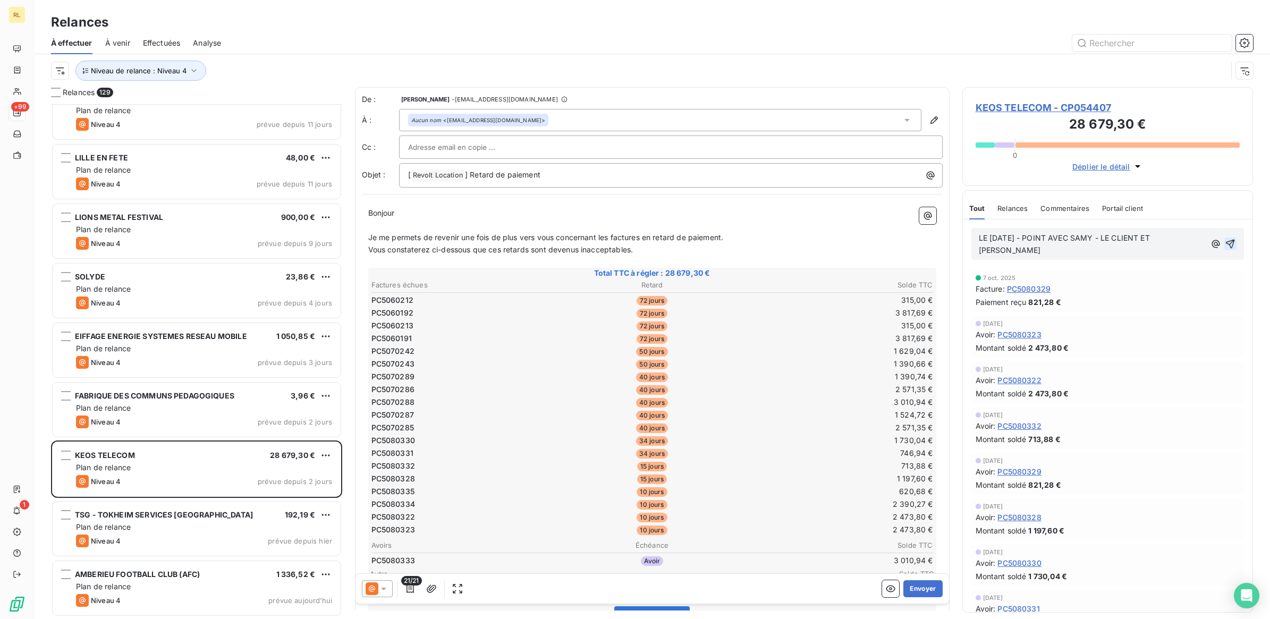
click at [1224, 239] on icon "button" at bounding box center [1229, 244] width 11 height 11
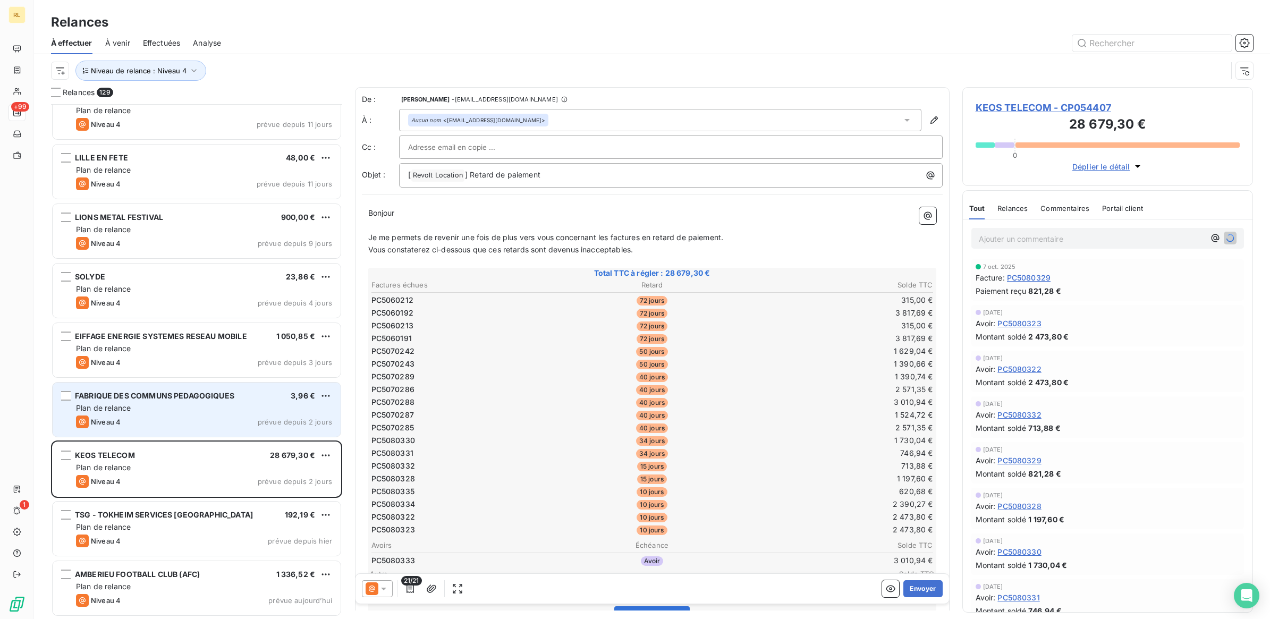
click at [182, 409] on div "Plan de relance" at bounding box center [204, 408] width 256 height 11
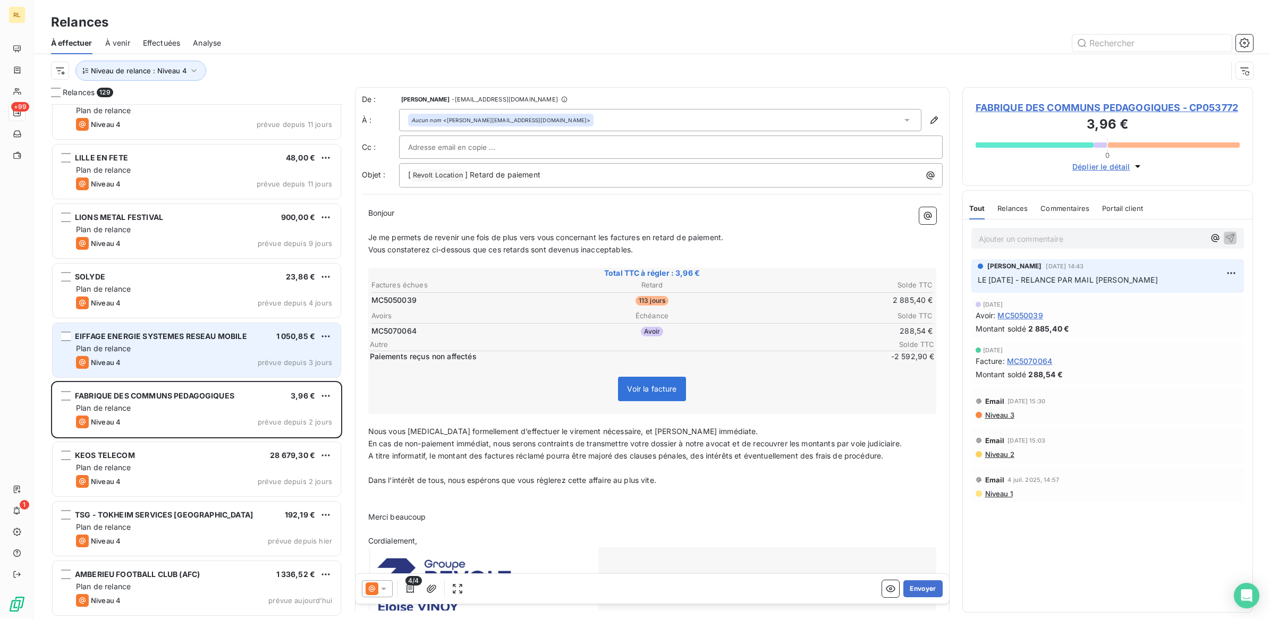
click at [192, 356] on div "Niveau 4 prévue depuis 3 jours" at bounding box center [204, 362] width 256 height 13
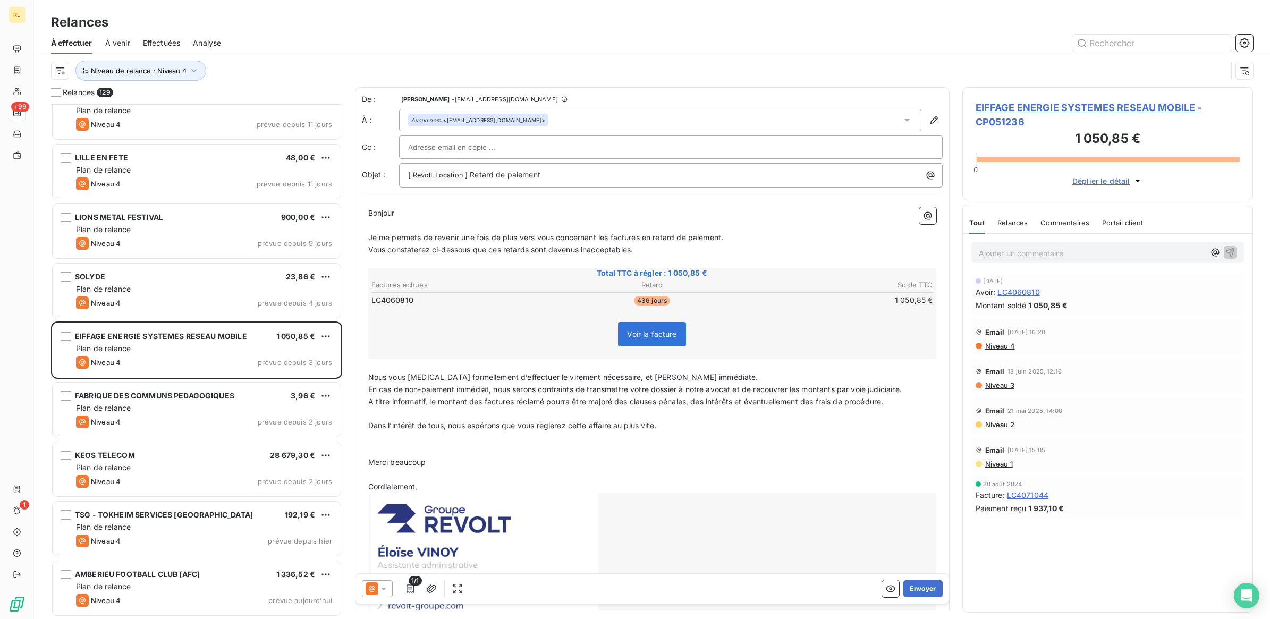
drag, startPoint x: 1002, startPoint y: 250, endPoint x: 986, endPoint y: 254, distance: 16.5
click at [1002, 250] on p "Ajouter un commentaire ﻿" at bounding box center [1092, 252] width 226 height 13
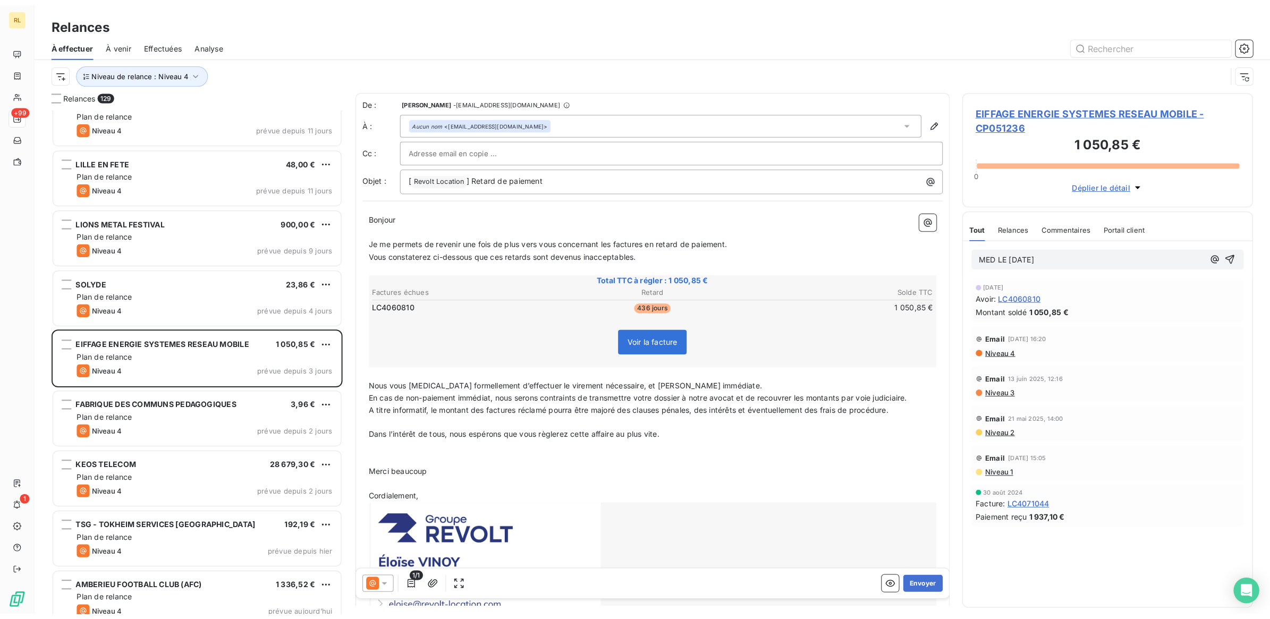
scroll to position [505, 280]
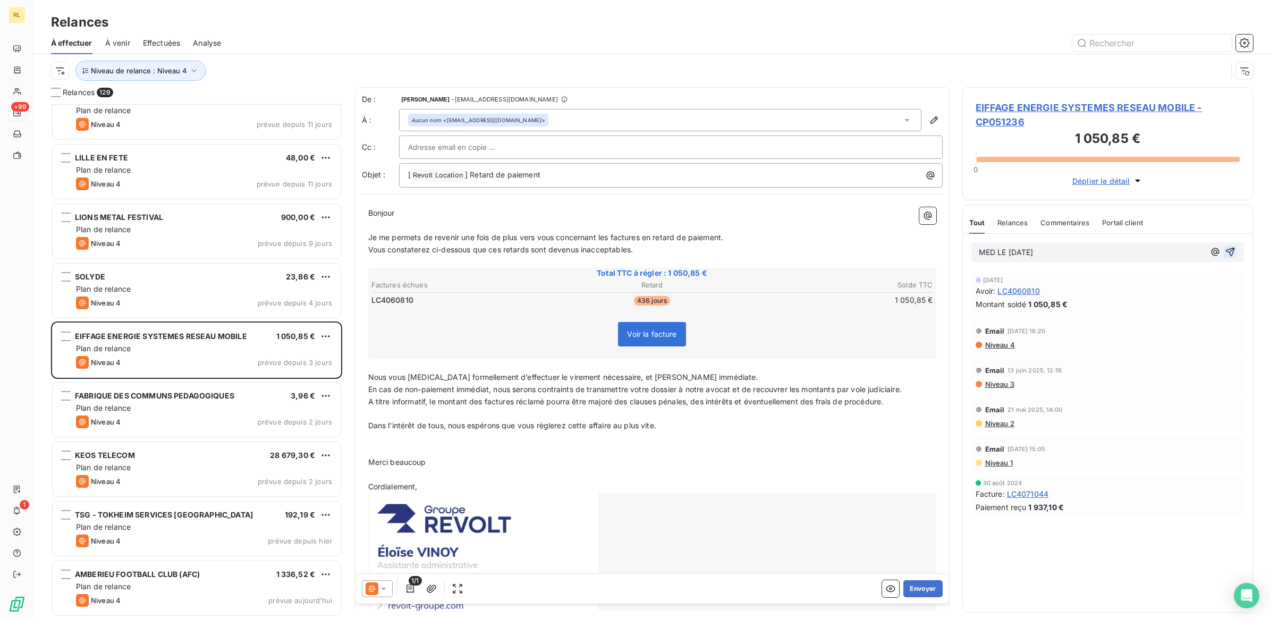
click at [1230, 251] on icon "button" at bounding box center [1230, 252] width 9 height 9
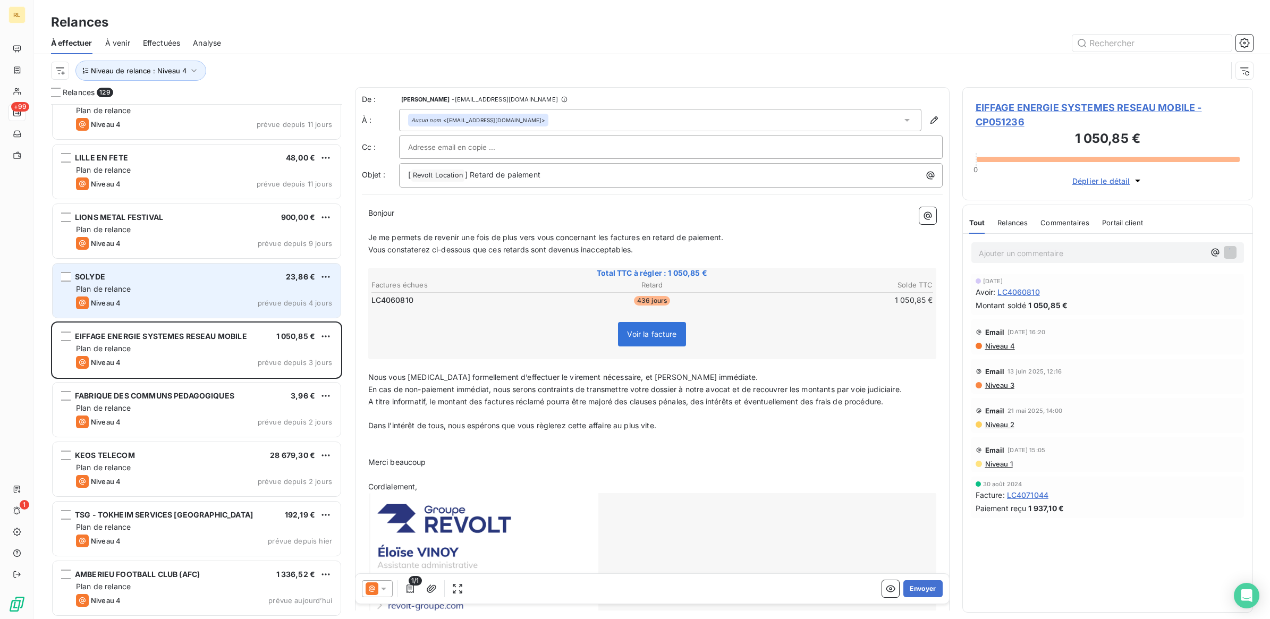
click at [157, 293] on div "Plan de relance" at bounding box center [204, 289] width 256 height 11
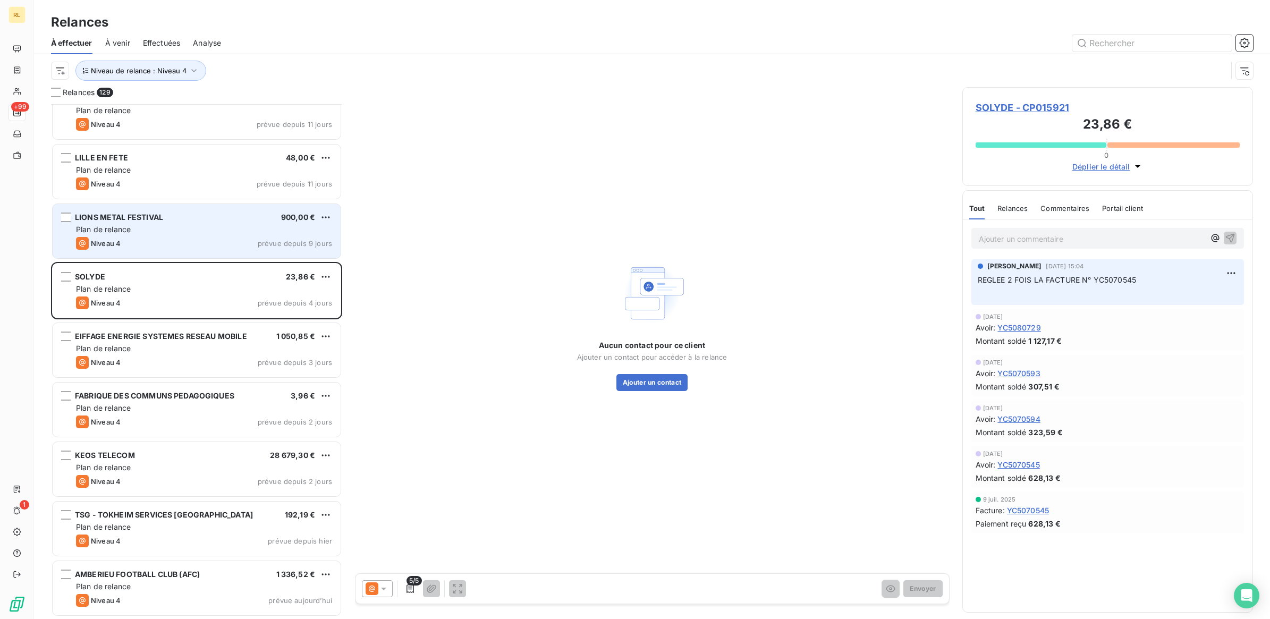
click at [182, 229] on div "Plan de relance" at bounding box center [204, 229] width 256 height 11
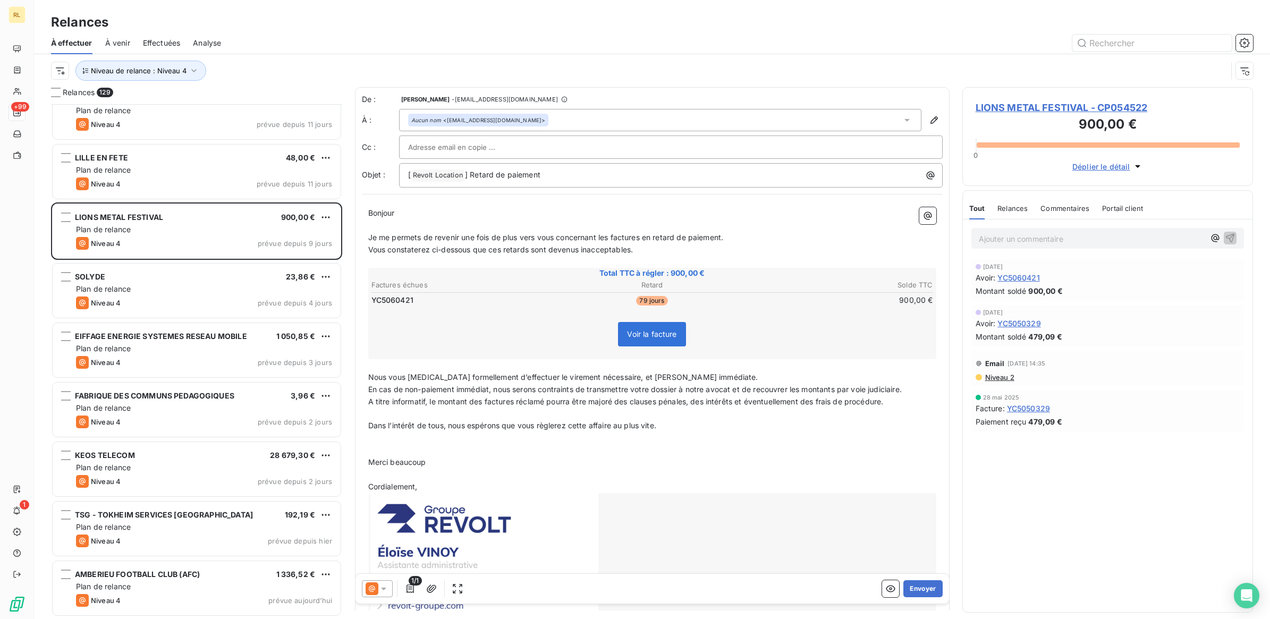
click at [384, 590] on icon at bounding box center [383, 588] width 11 height 11
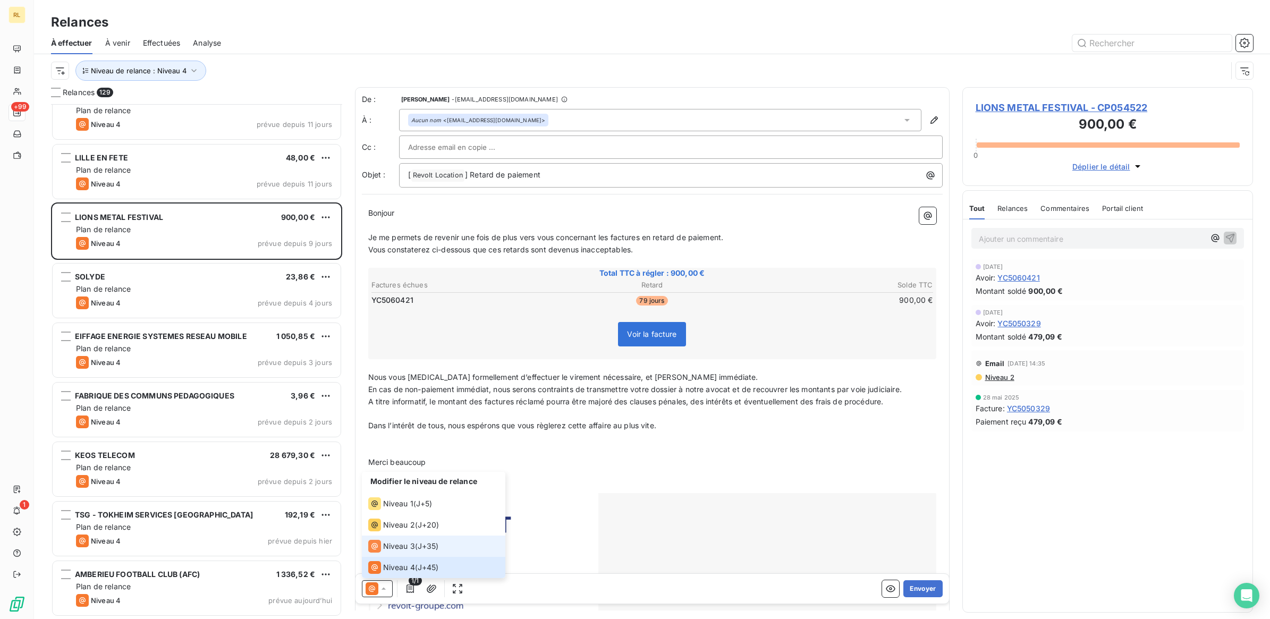
click at [396, 546] on span "Niveau 3" at bounding box center [399, 546] width 32 height 11
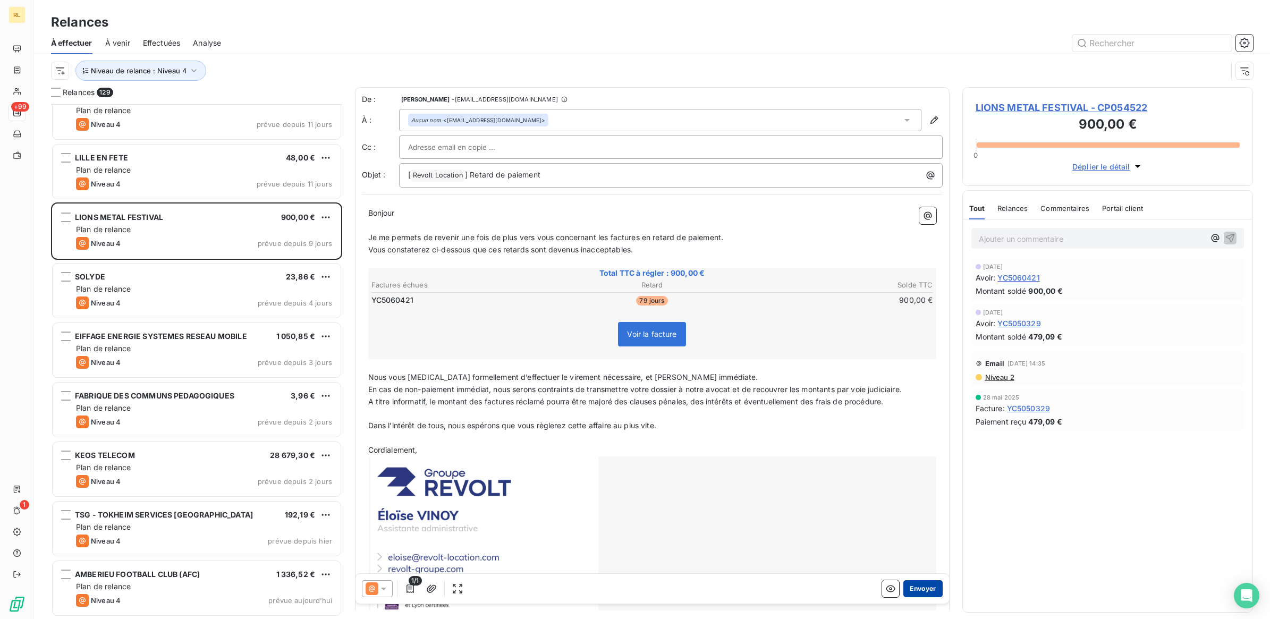
click at [907, 591] on button "Envoyer" at bounding box center [922, 588] width 39 height 17
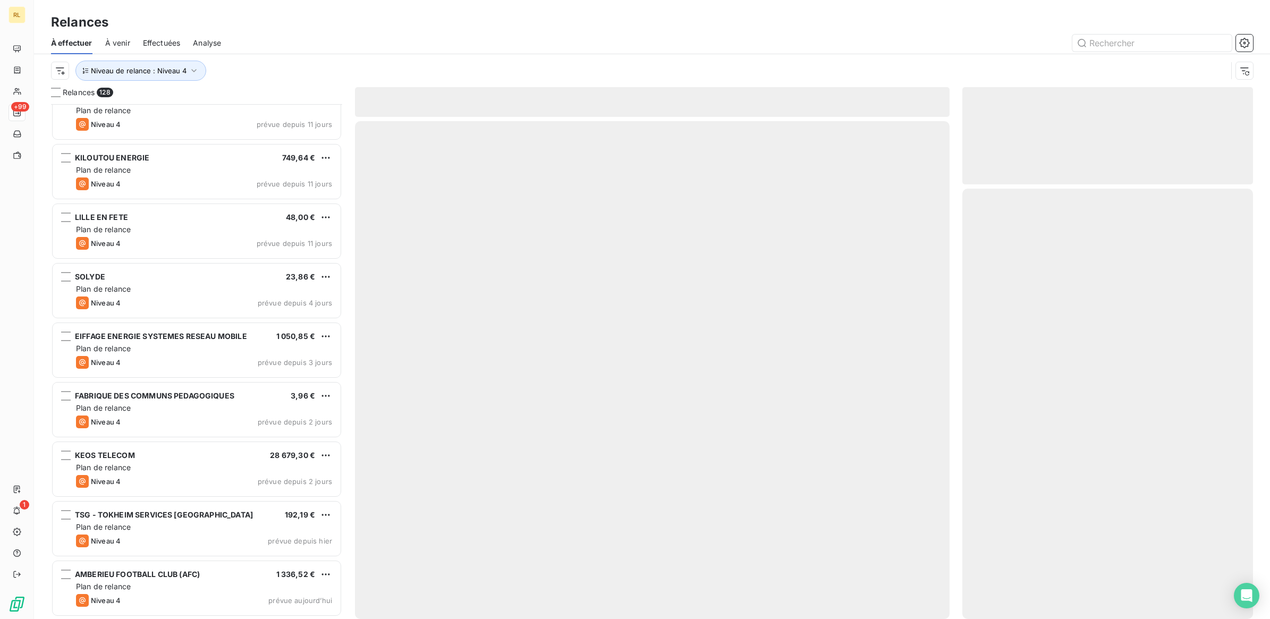
scroll to position [7101, 0]
